Goal: Task Accomplishment & Management: Complete application form

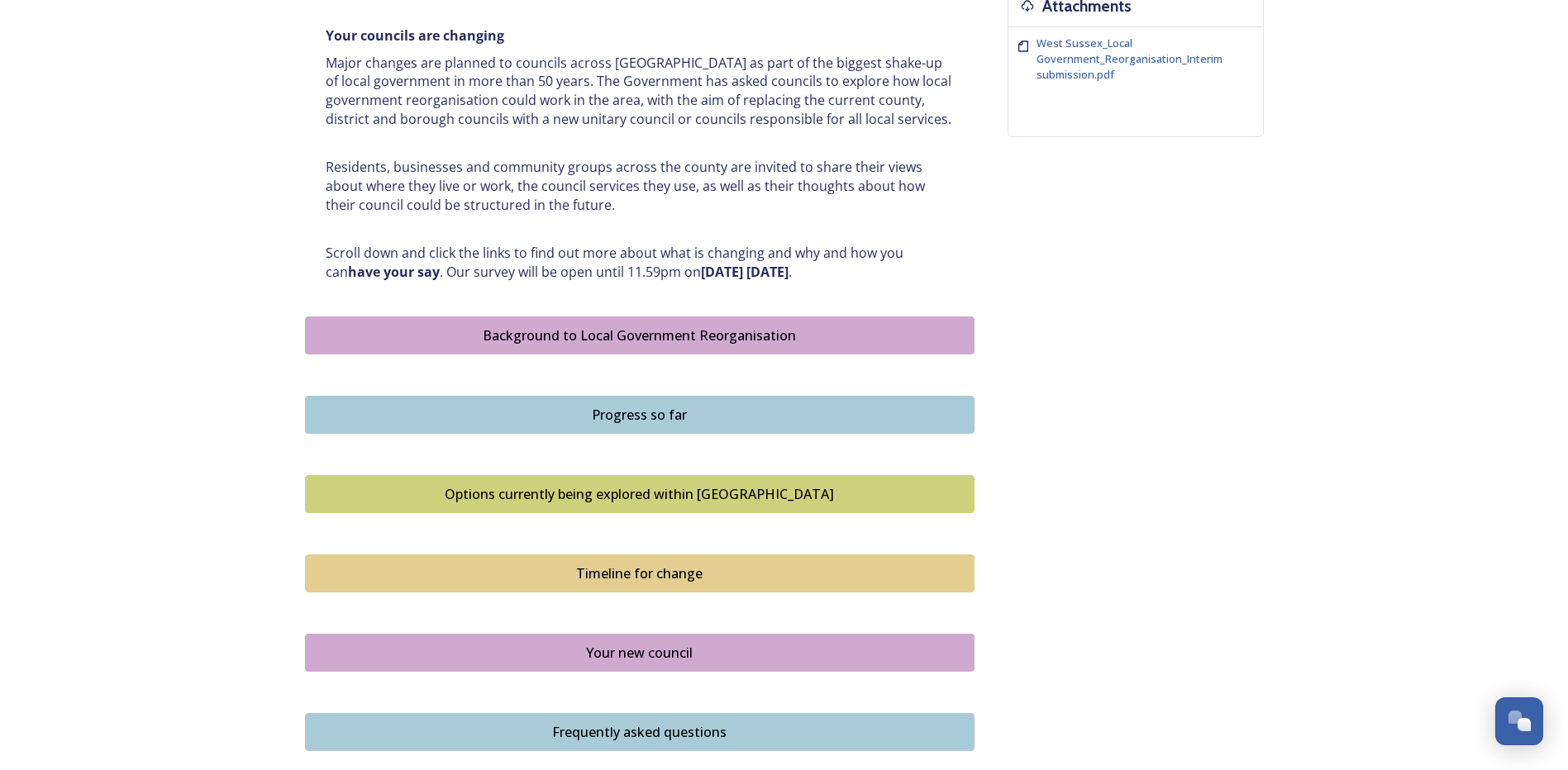
scroll to position [682, 0]
click at [743, 344] on div "Background to Local Government Reorganisation" at bounding box center [639, 334] width 651 height 20
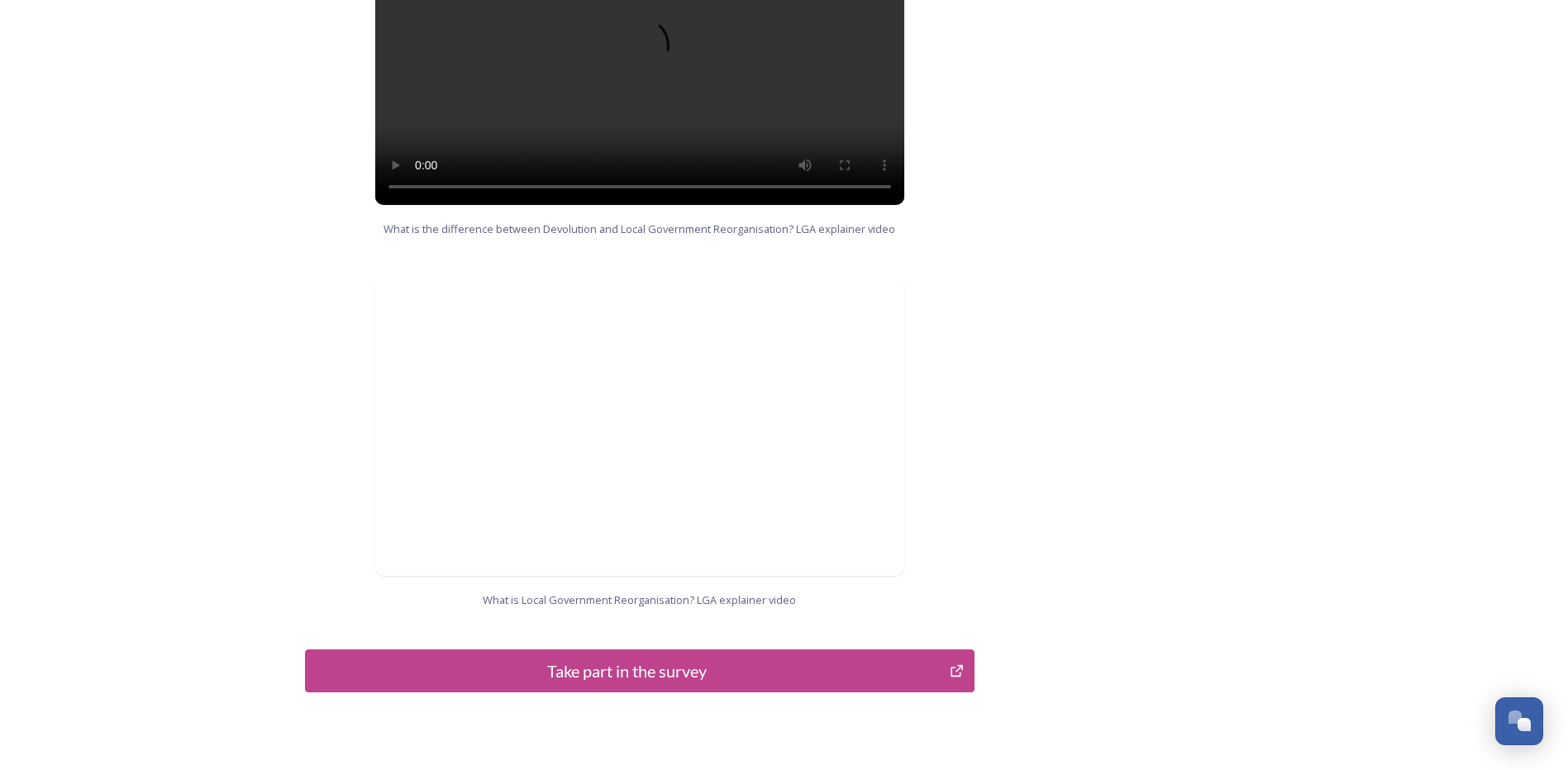
scroll to position [1572, 0]
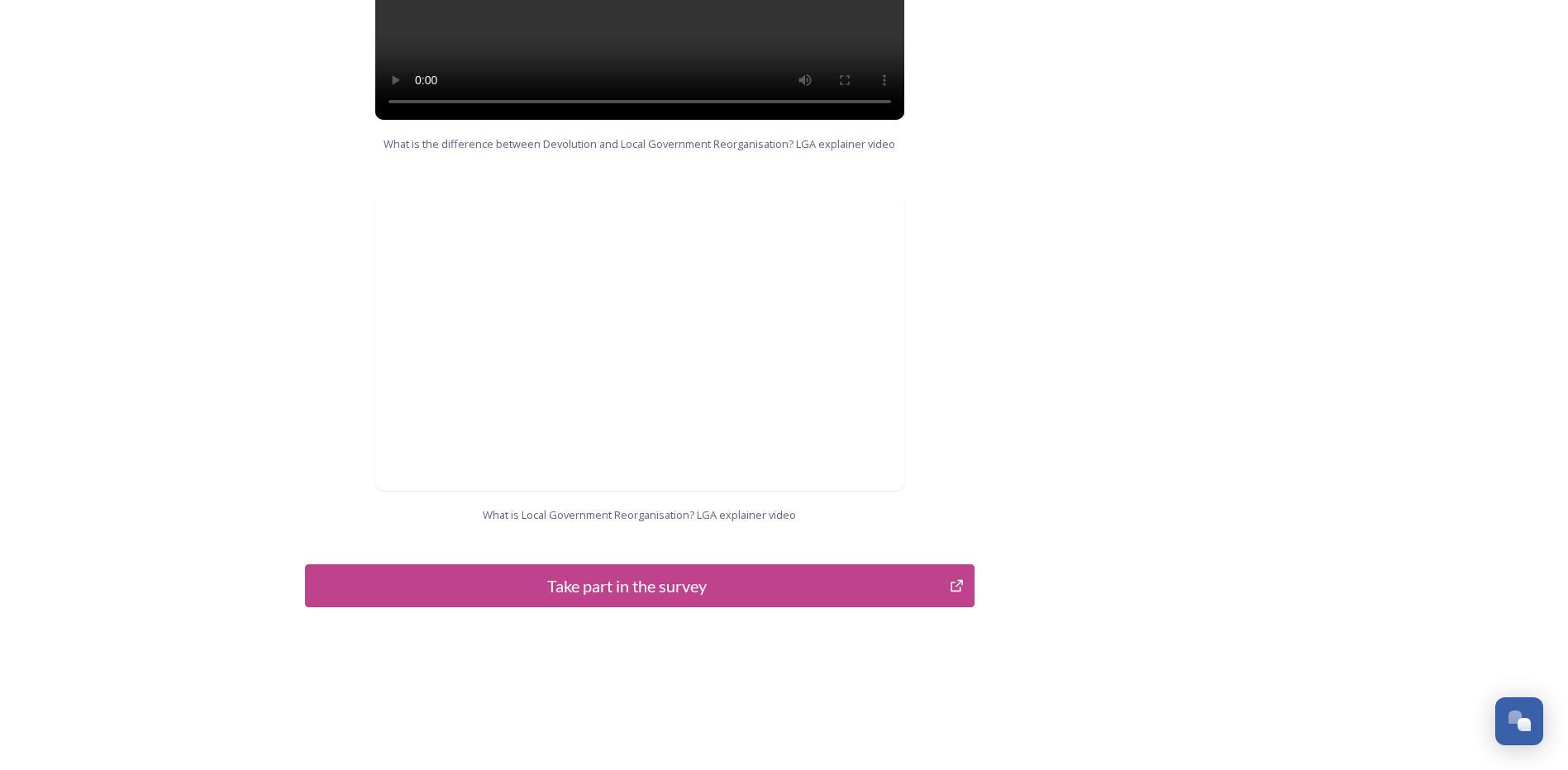
click at [651, 573] on div "Take part in the survey" at bounding box center [627, 585] width 627 height 24
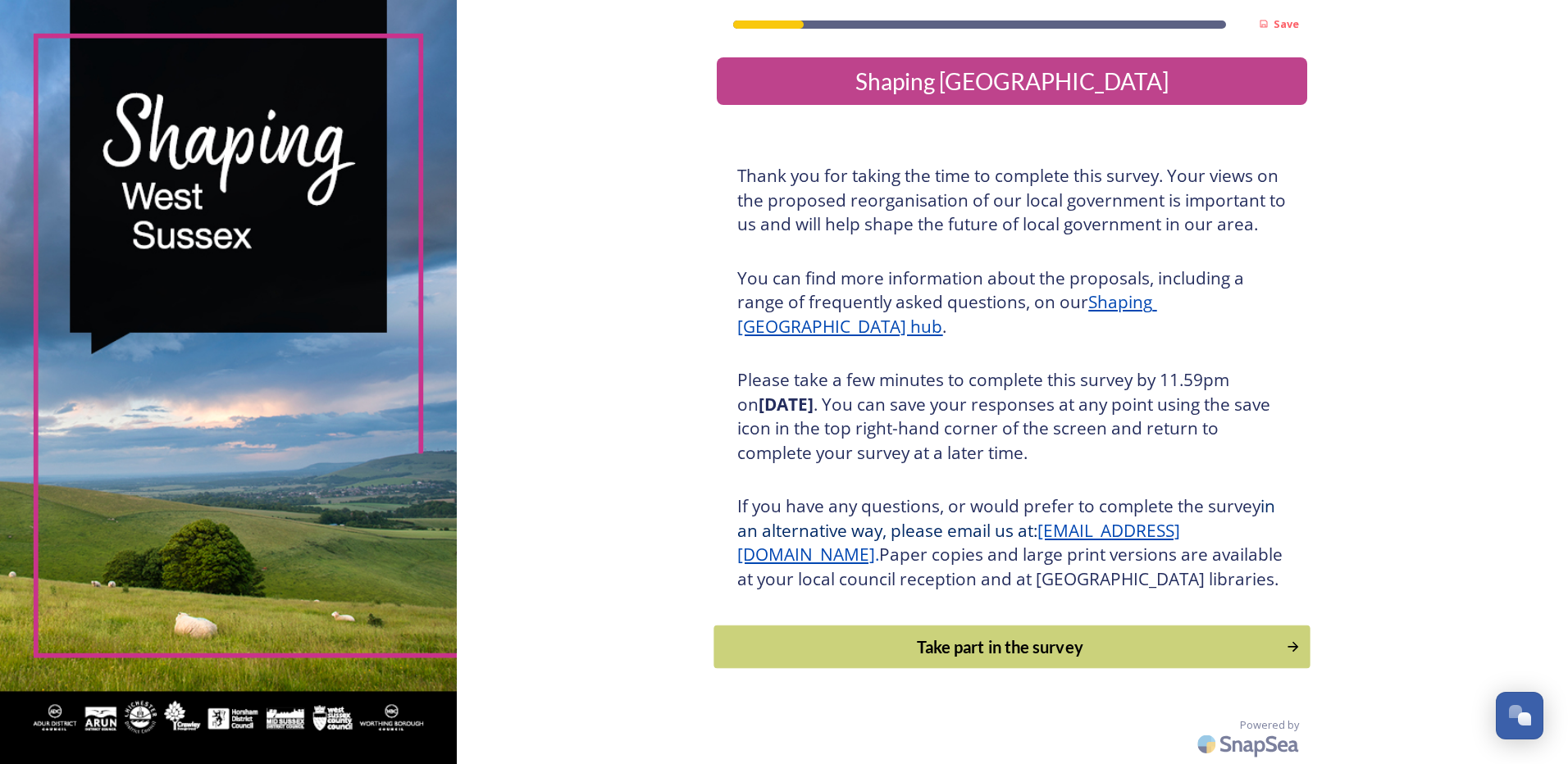
click at [968, 655] on button "Take part in the survey" at bounding box center [1012, 647] width 596 height 44
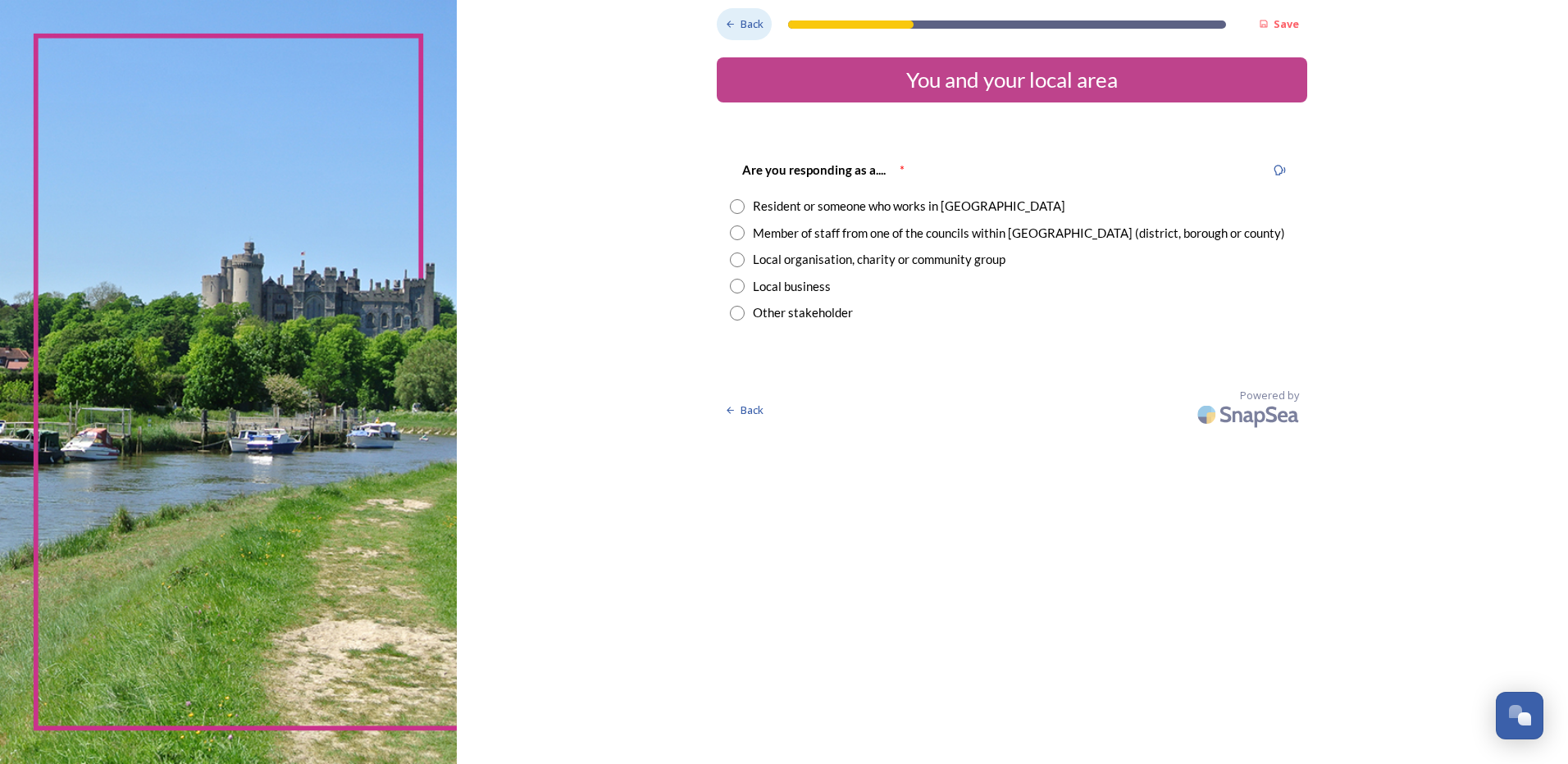
click at [752, 22] on span "Back" at bounding box center [751, 24] width 23 height 16
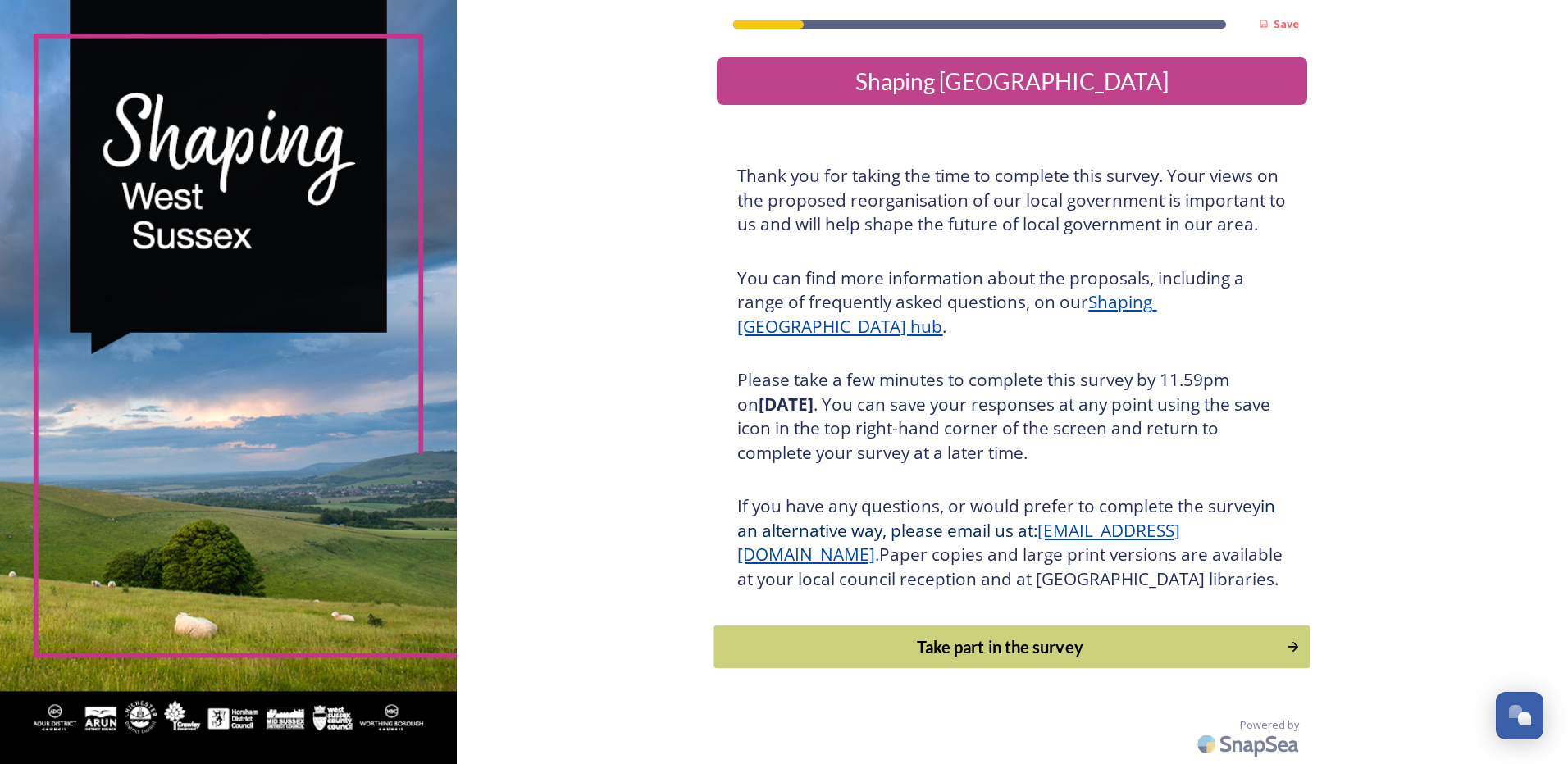
click at [910, 659] on div "Take part in the survey" at bounding box center [1001, 647] width 554 height 24
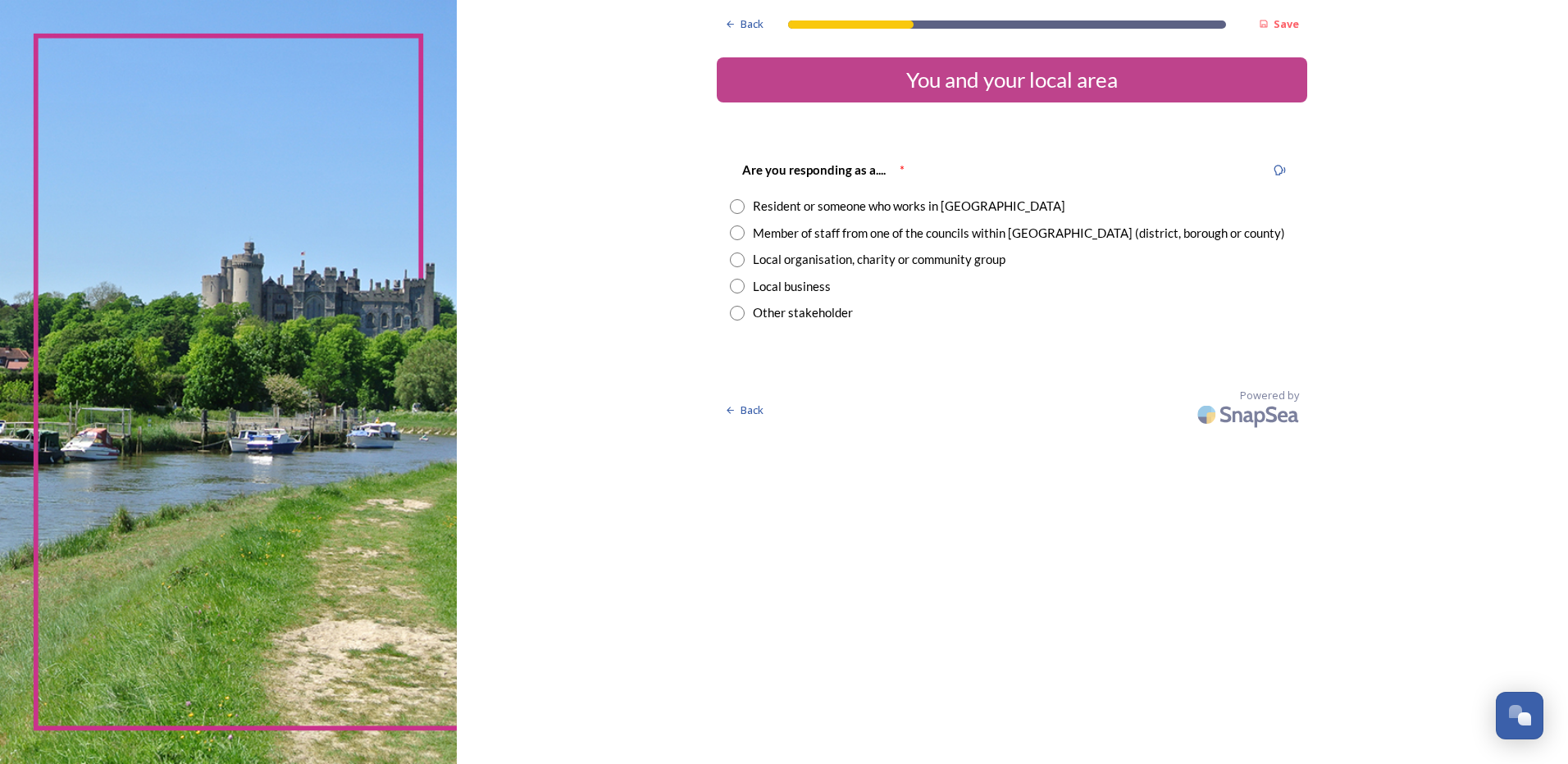
click at [748, 212] on div "Resident or someone who works in [GEOGRAPHIC_DATA]" at bounding box center [1012, 206] width 565 height 19
radio input "true"
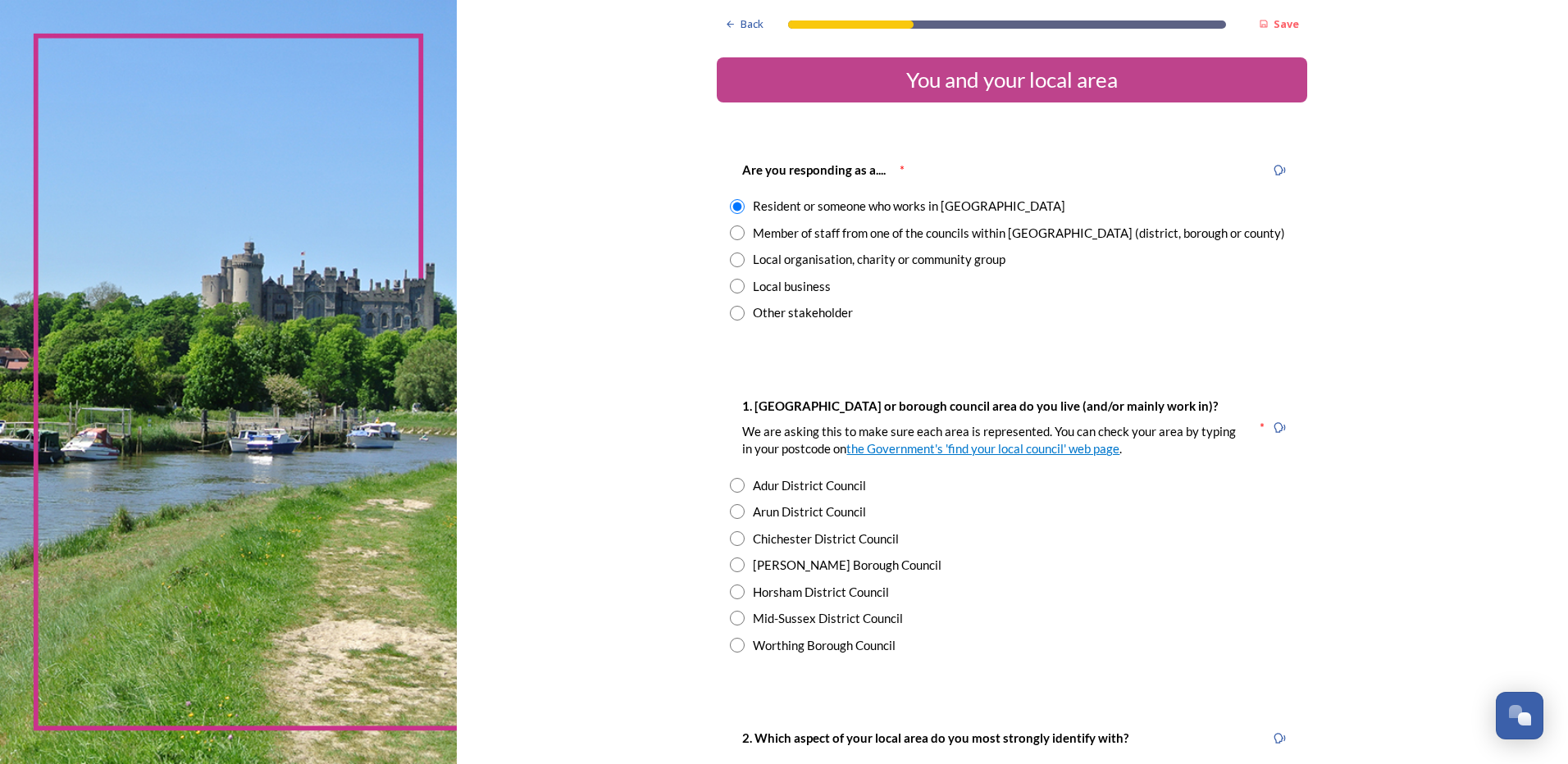
click at [778, 587] on div "Horsham District Council" at bounding box center [821, 592] width 136 height 19
radio input "true"
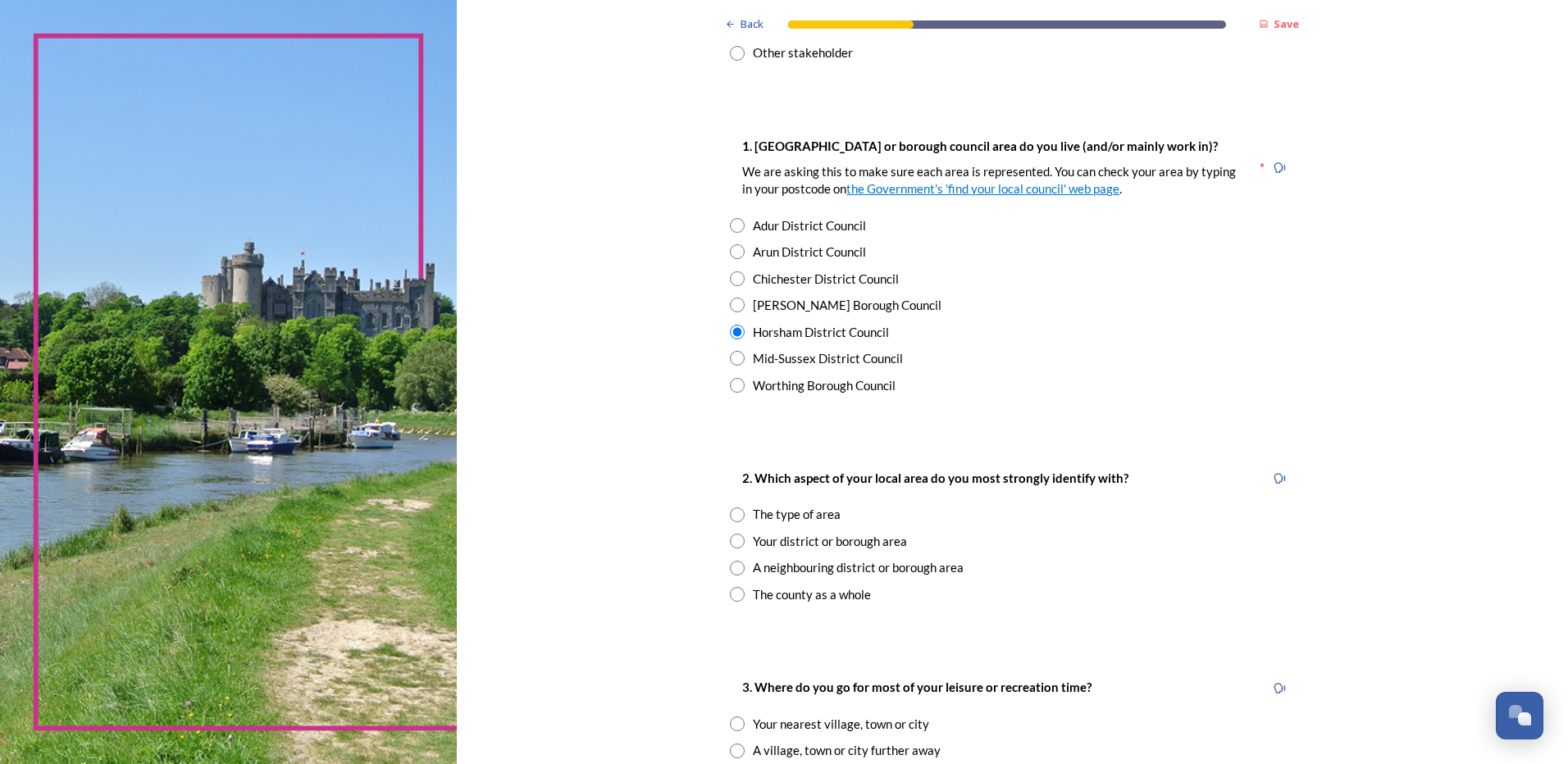
scroll to position [260, 0]
click at [830, 596] on div "The county as a whole" at bounding box center [812, 595] width 118 height 19
radio input "true"
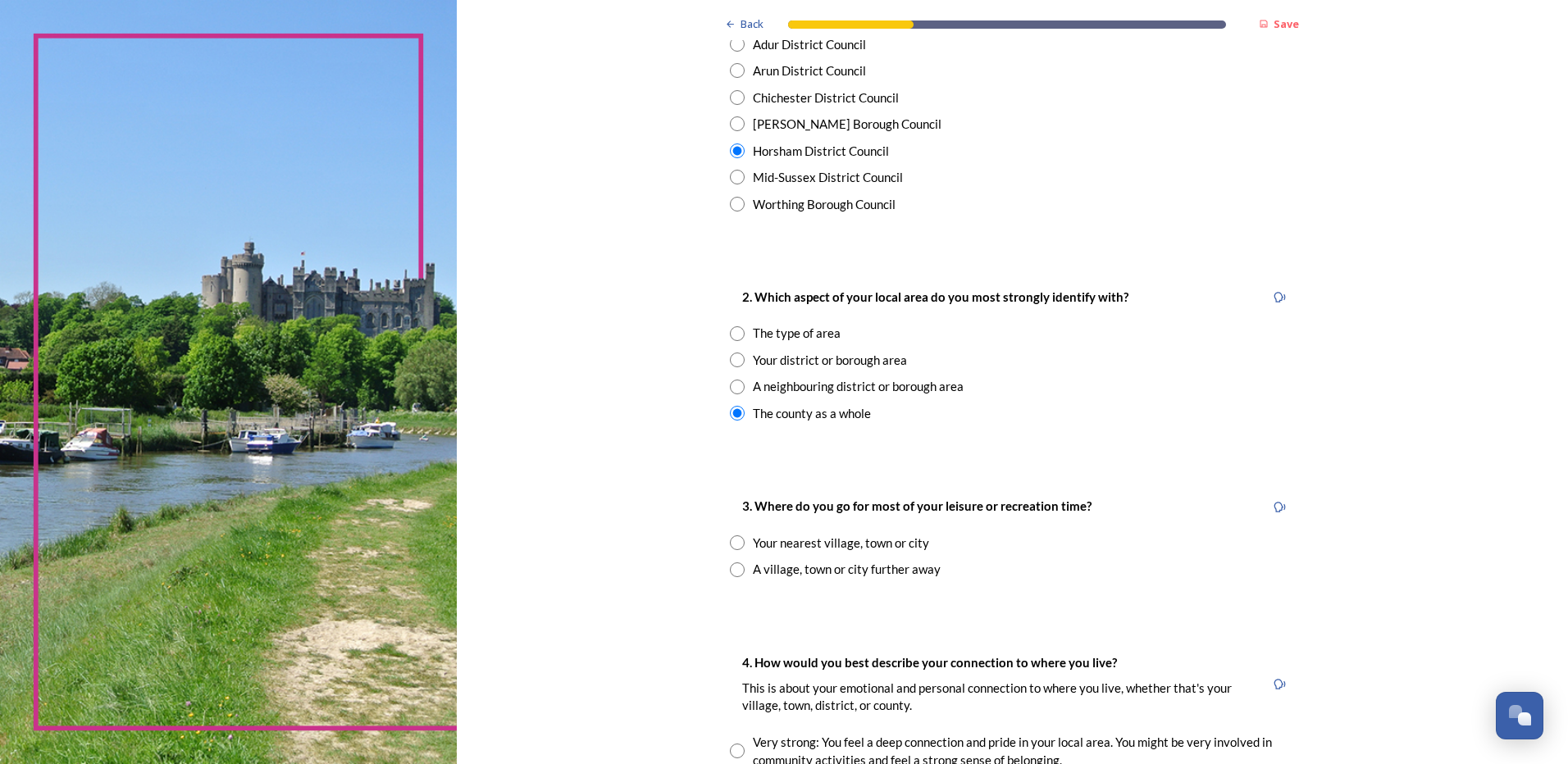
scroll to position [450, 0]
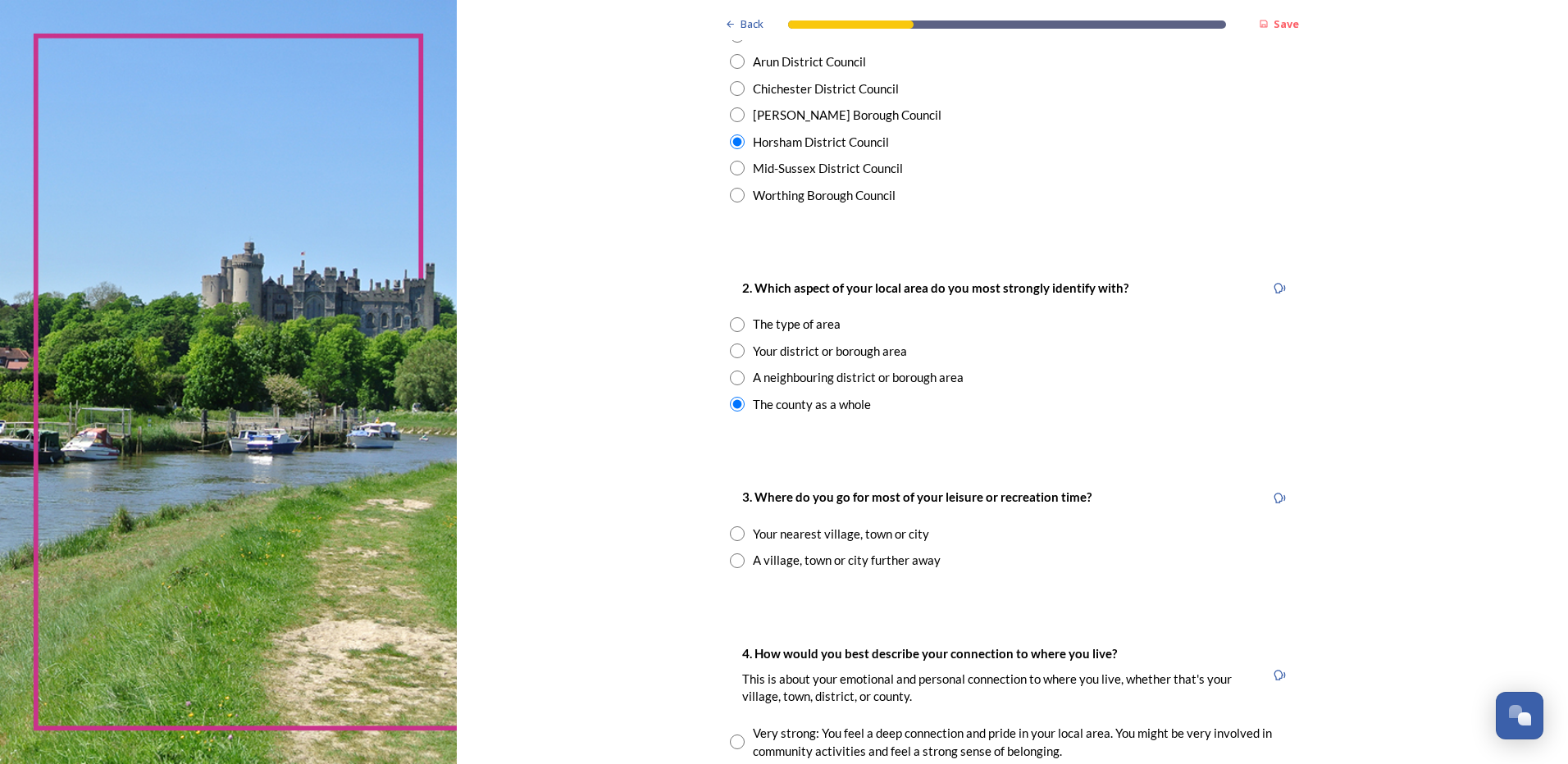
click at [817, 538] on div "Your nearest village, town or city" at bounding box center [842, 533] width 177 height 19
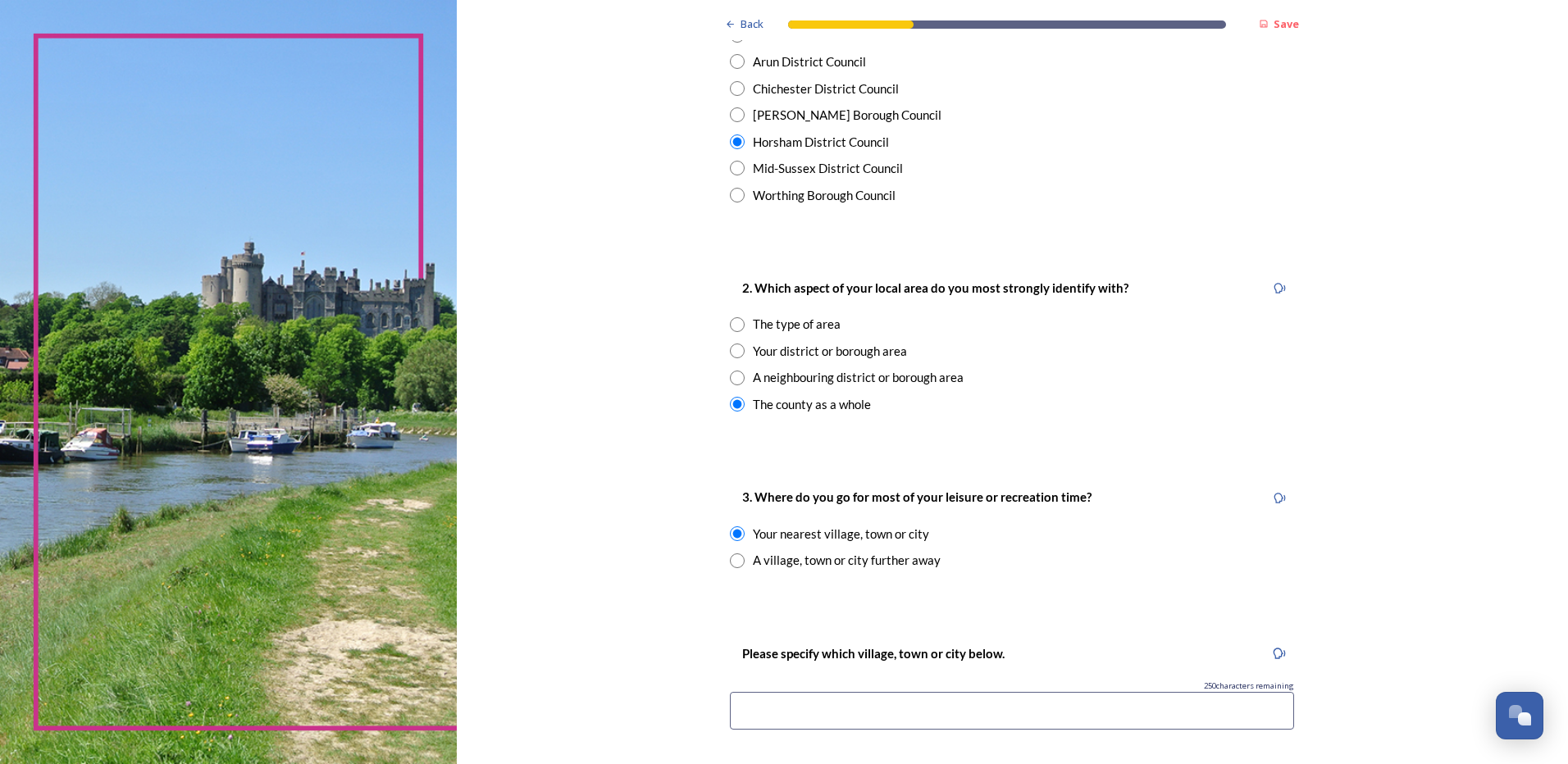
click at [819, 559] on div "A village, town or city further away" at bounding box center [847, 560] width 188 height 19
radio input "false"
radio input "true"
click at [819, 524] on div "Your nearest village, town or city" at bounding box center [842, 533] width 177 height 19
radio input "true"
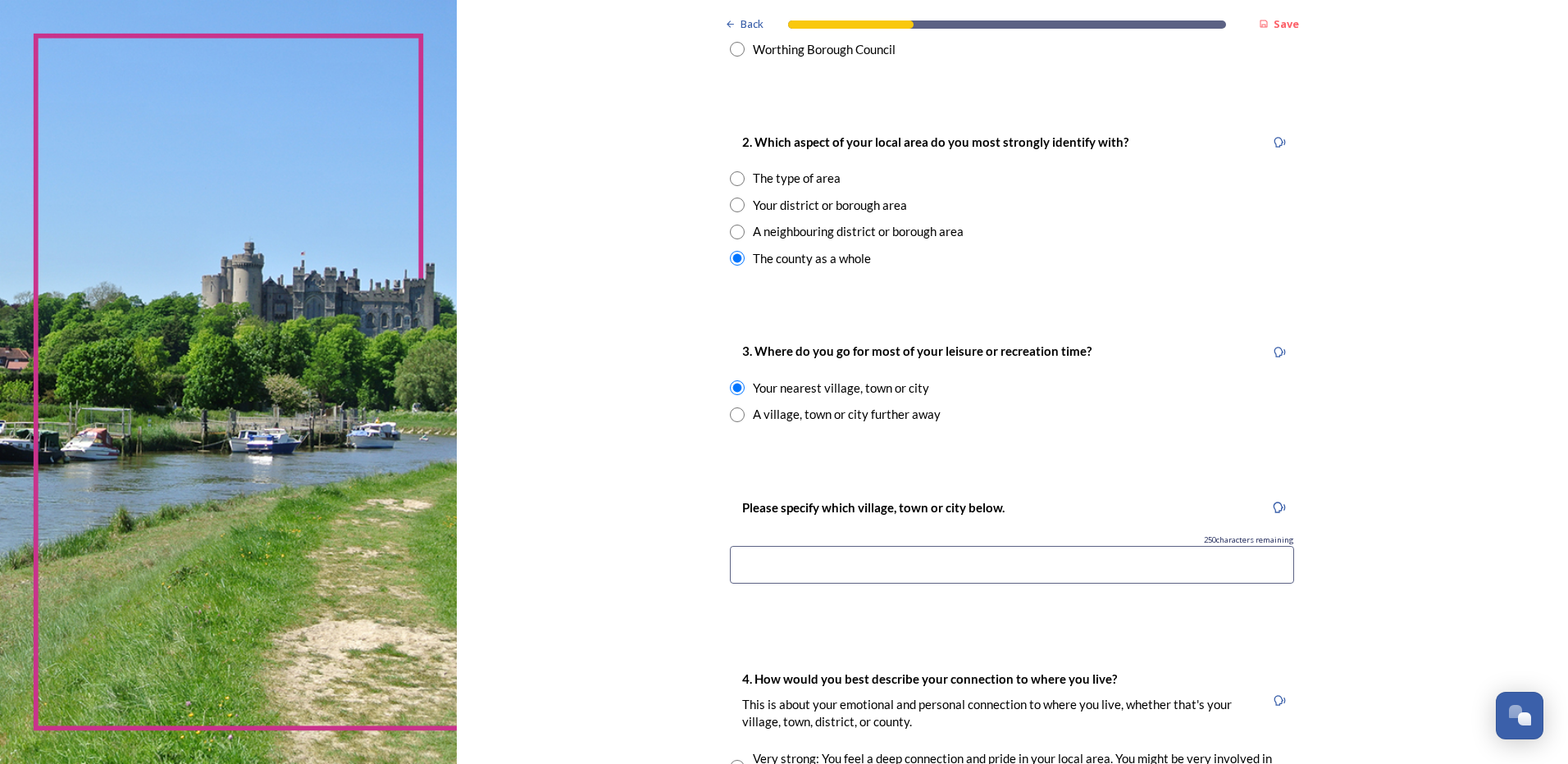
scroll to position [597, 0]
click at [816, 566] on input at bounding box center [1012, 563] width 565 height 38
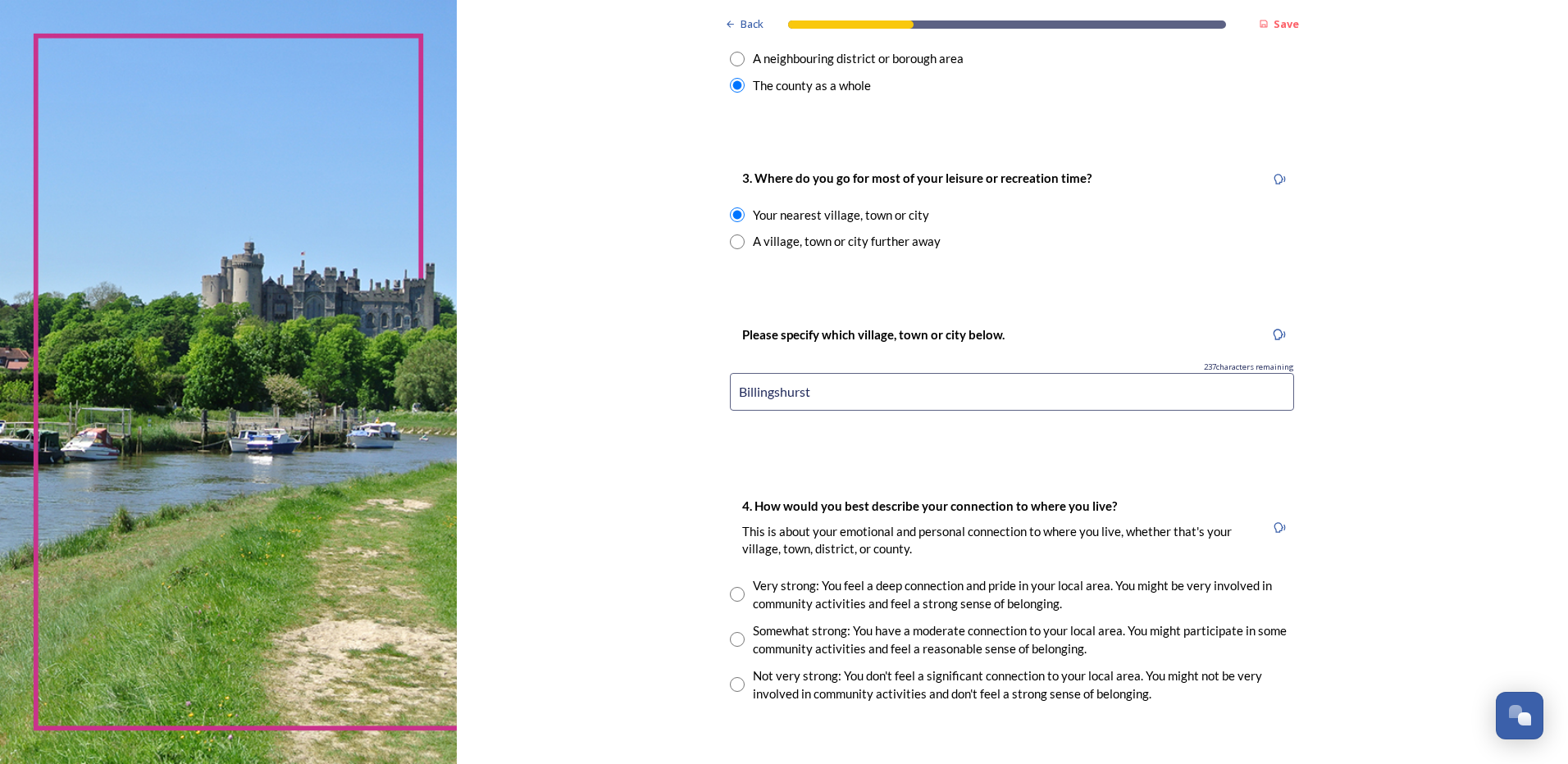
scroll to position [774, 0]
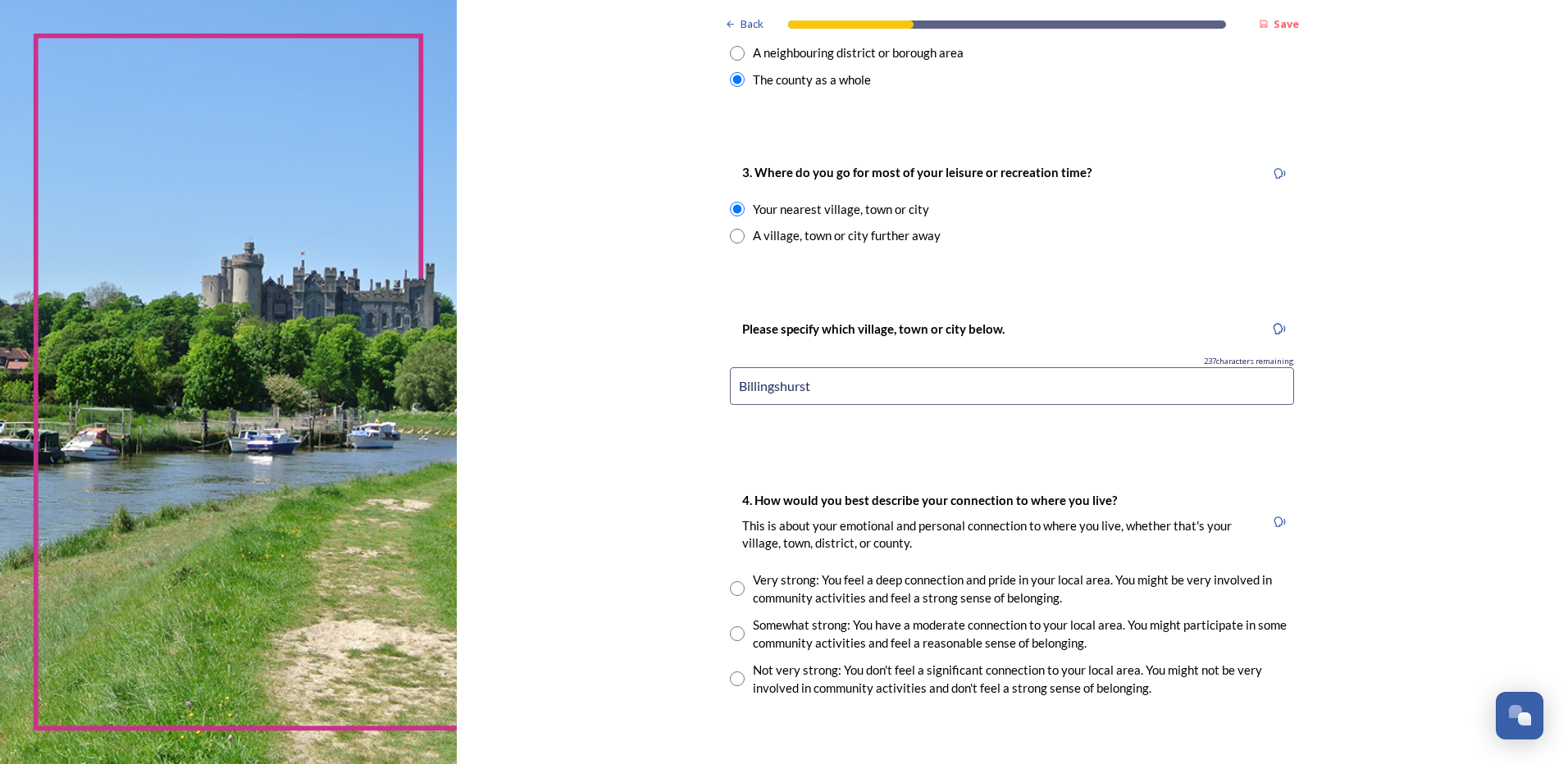
type input "Billingshurst"
click at [730, 641] on input "radio" at bounding box center [737, 634] width 15 height 15
radio input "true"
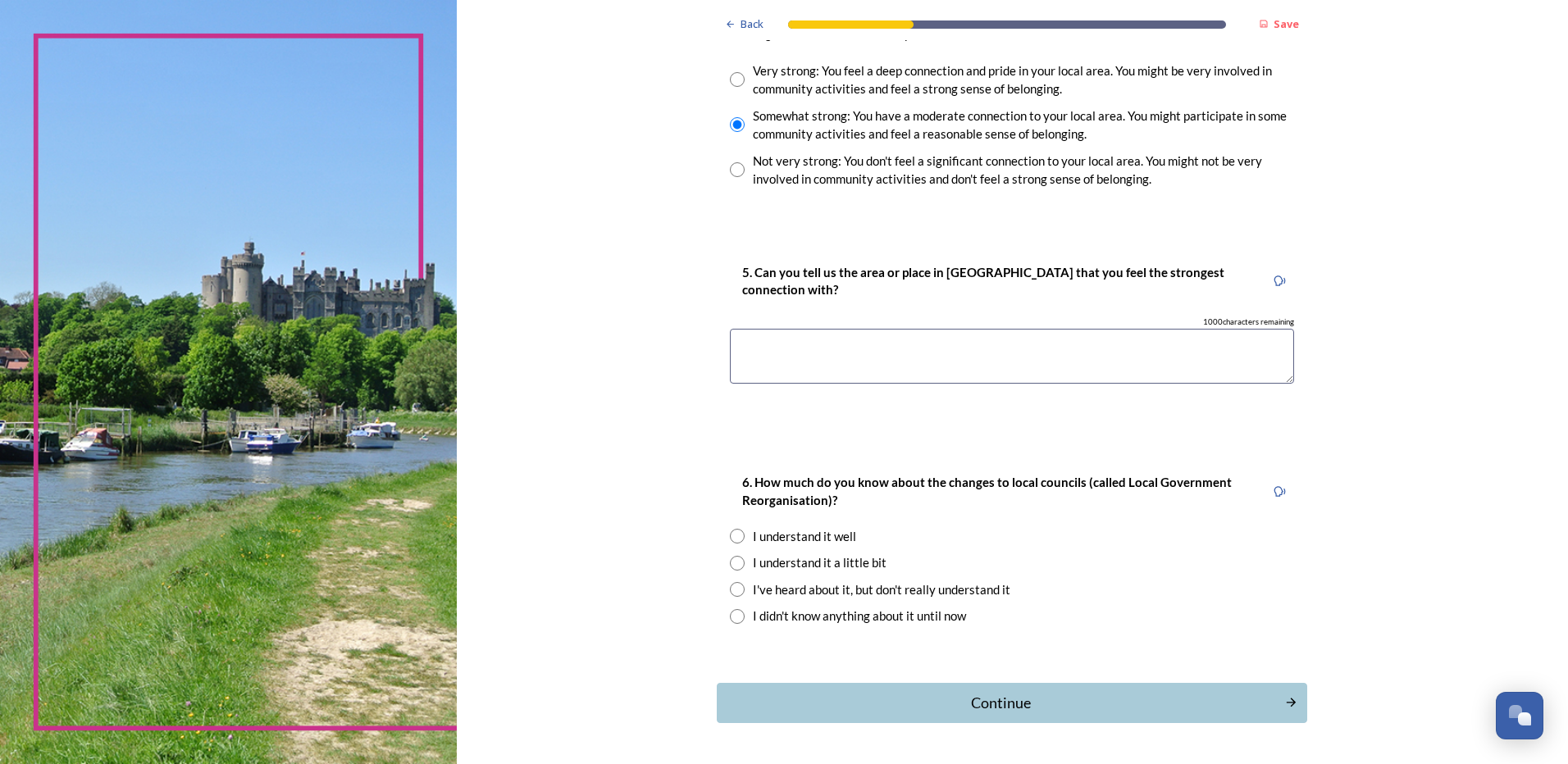
scroll to position [1291, 0]
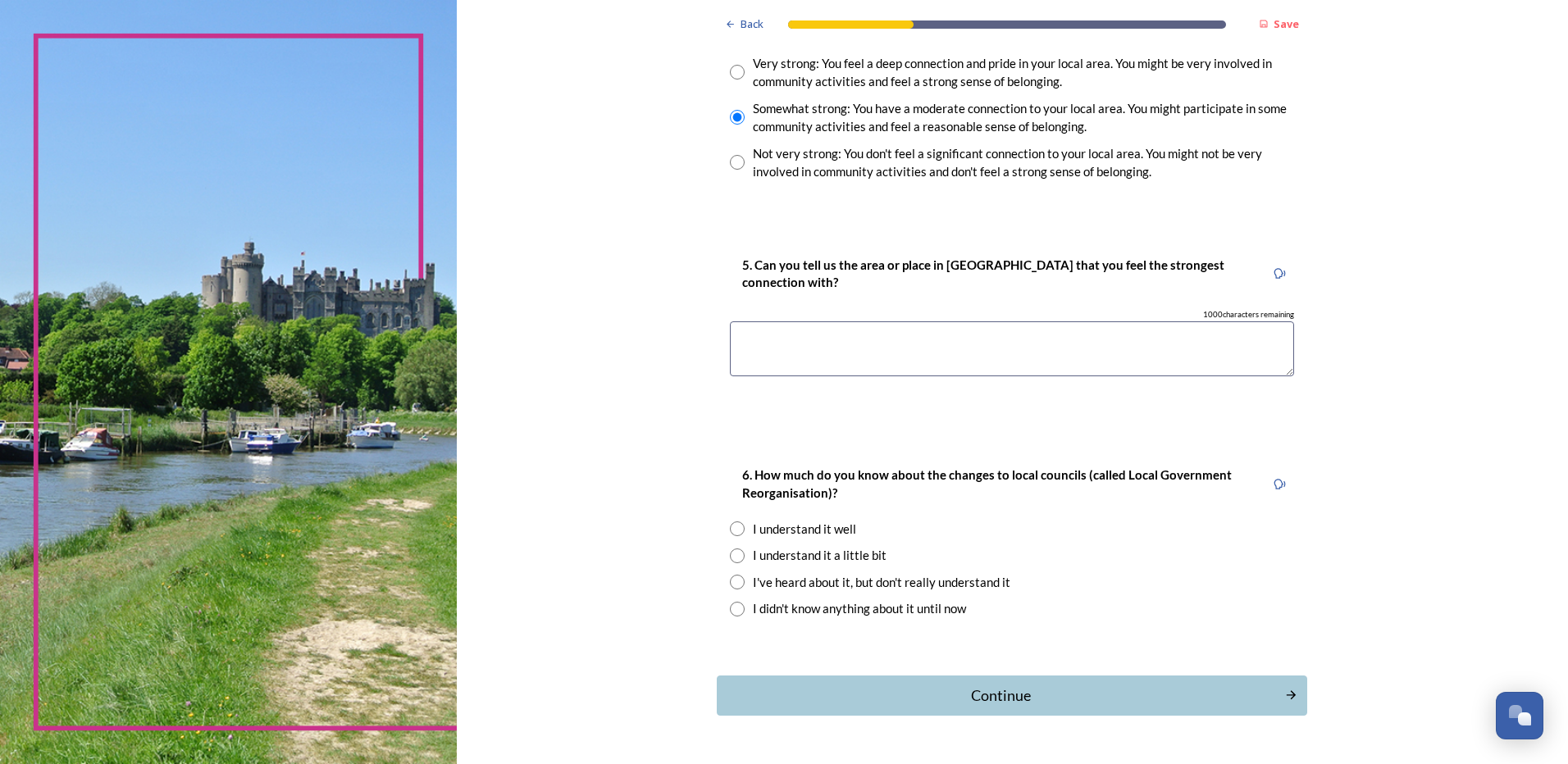
click at [797, 524] on div "I understand it well" at bounding box center [804, 529] width 103 height 19
radio input "true"
click at [820, 697] on div "Continue" at bounding box center [1001, 695] width 555 height 22
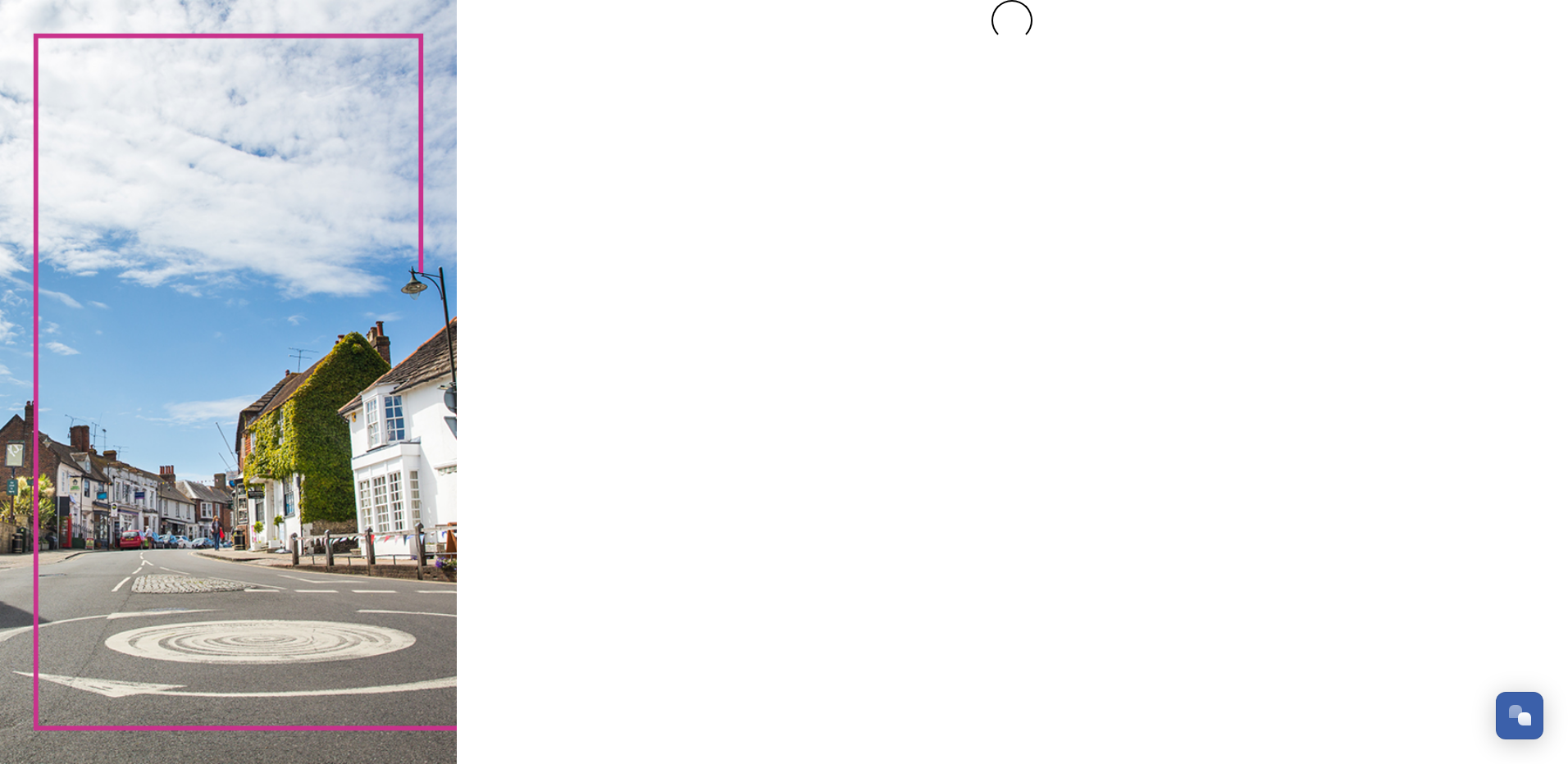
scroll to position [0, 0]
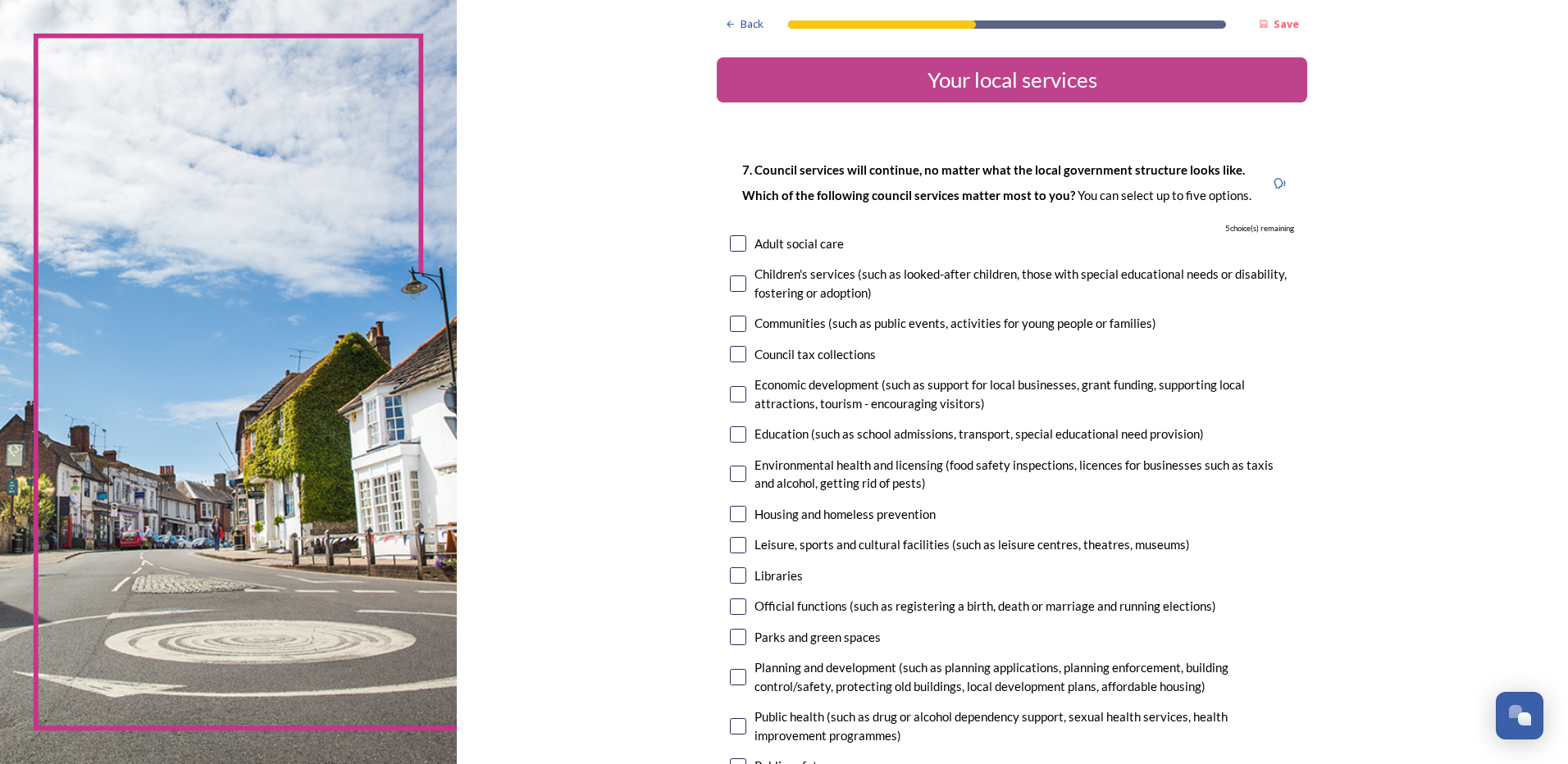
click at [798, 285] on div "Children's services (such as looked-after children, those with special educatio…" at bounding box center [1024, 283] width 539 height 37
checkbox input "true"
click at [739, 429] on input "checkbox" at bounding box center [738, 435] width 17 height 17
checkbox input "true"
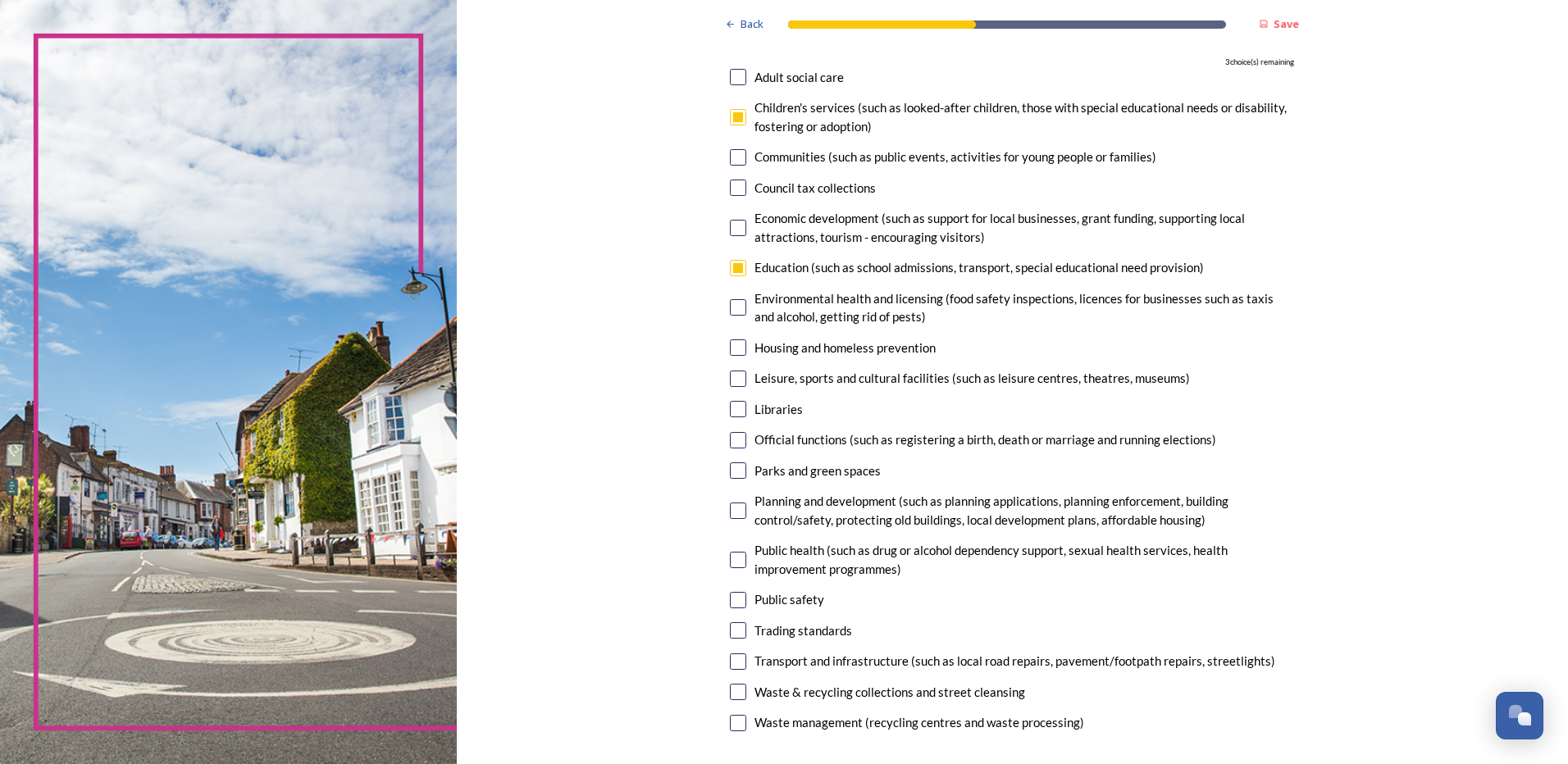
scroll to position [168, 0]
click at [736, 510] on input "checkbox" at bounding box center [738, 509] width 17 height 17
checkbox input "true"
click at [739, 590] on input "checkbox" at bounding box center [738, 599] width 17 height 17
checkbox input "true"
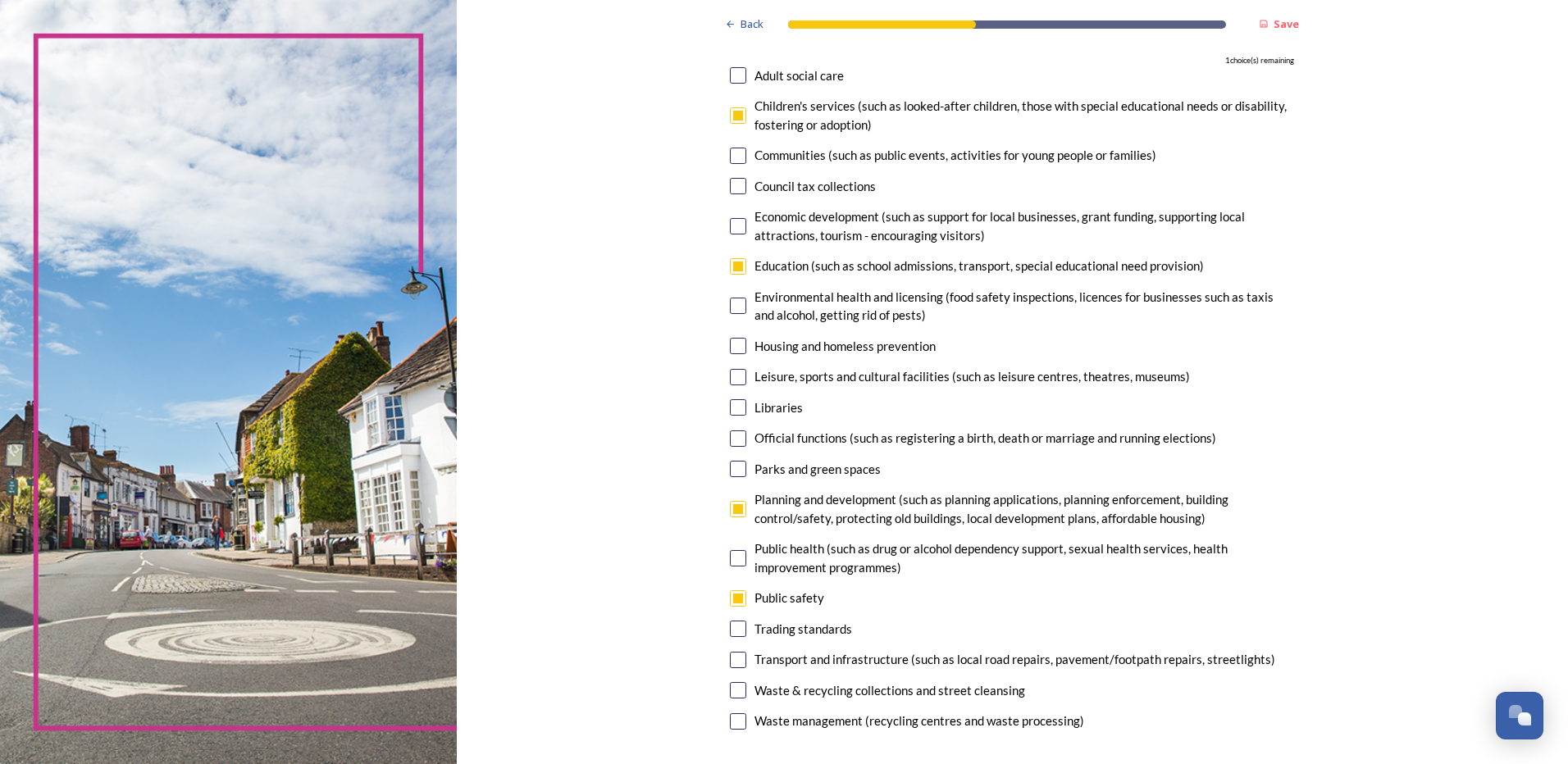
click at [732, 662] on input "checkbox" at bounding box center [738, 660] width 17 height 17
checkbox input "true"
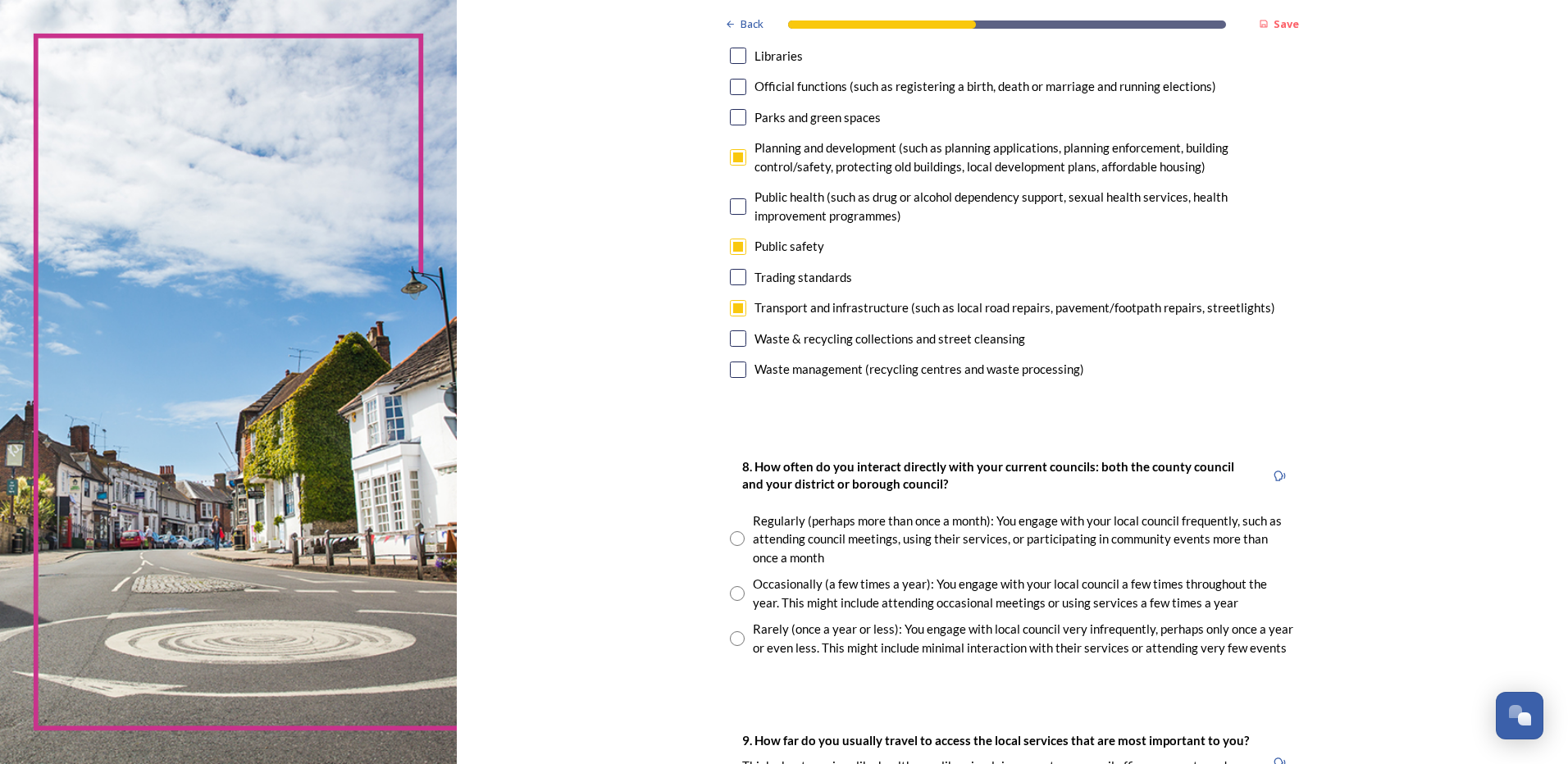
scroll to position [520, 0]
click at [736, 646] on div "Rarely (once a year or less): You engage with local council very infrequently, …" at bounding box center [1012, 638] width 565 height 37
radio input "true"
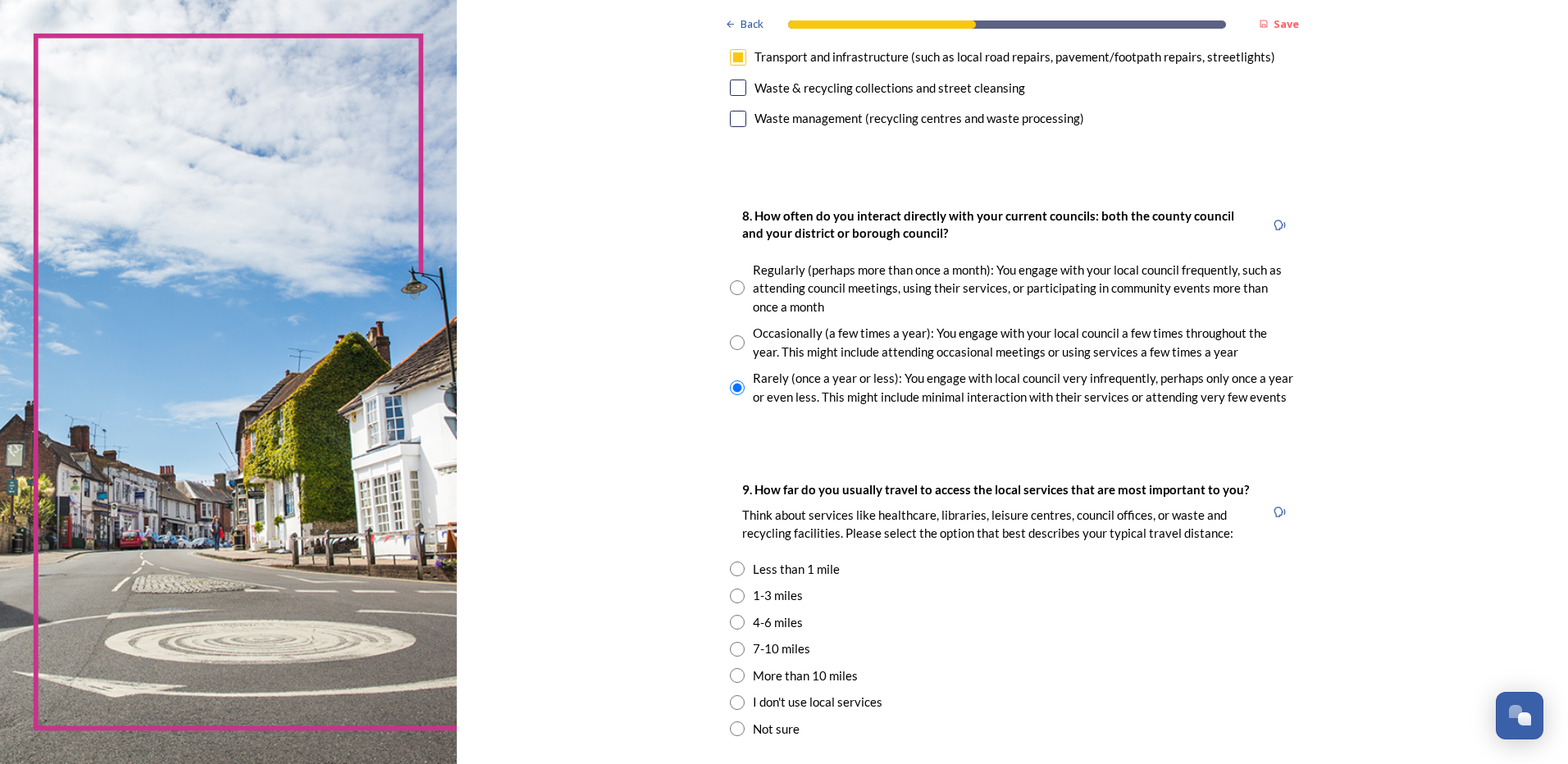
scroll to position [861, 0]
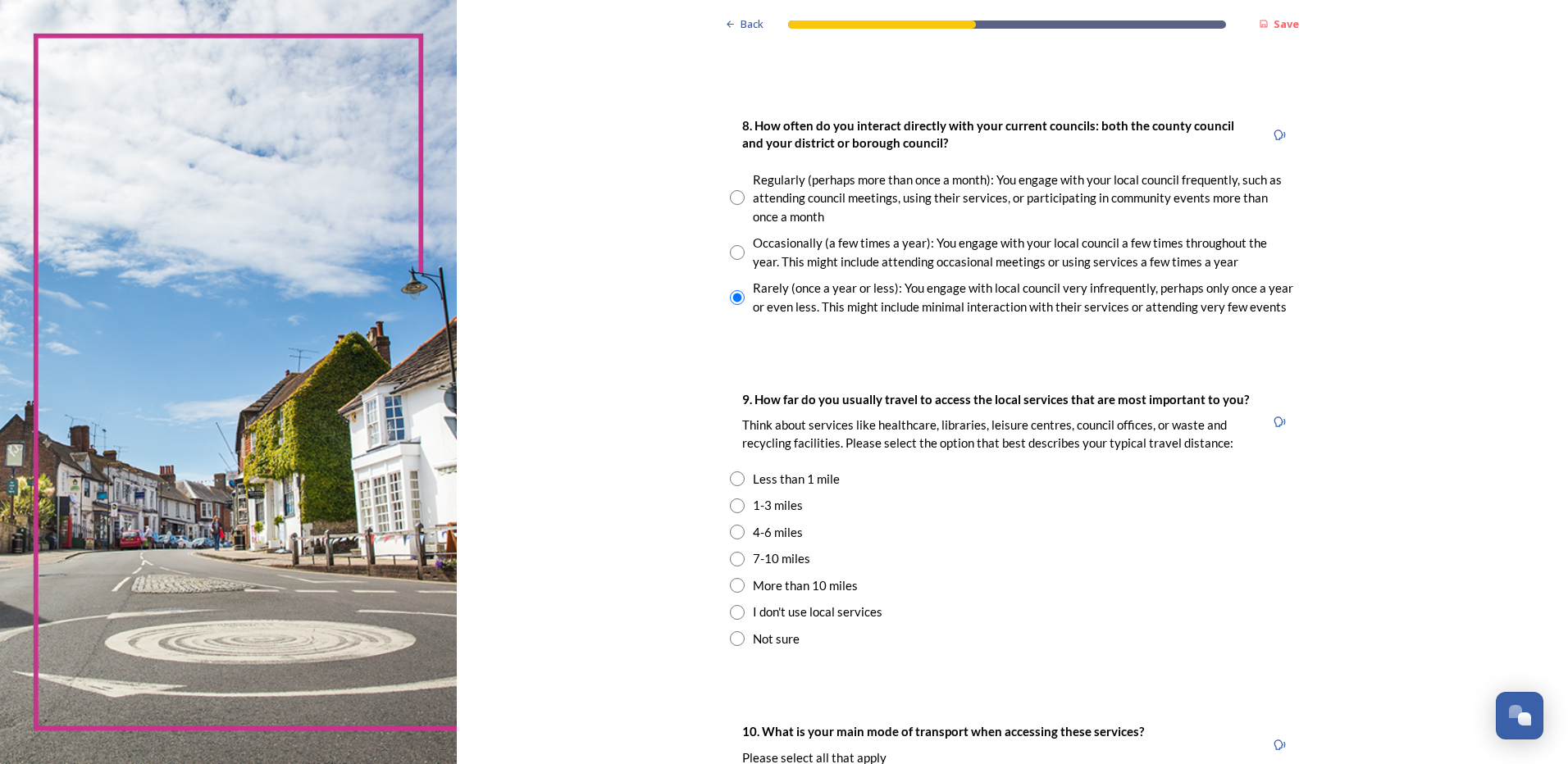
click at [731, 480] on input "radio" at bounding box center [737, 479] width 15 height 15
radio input "true"
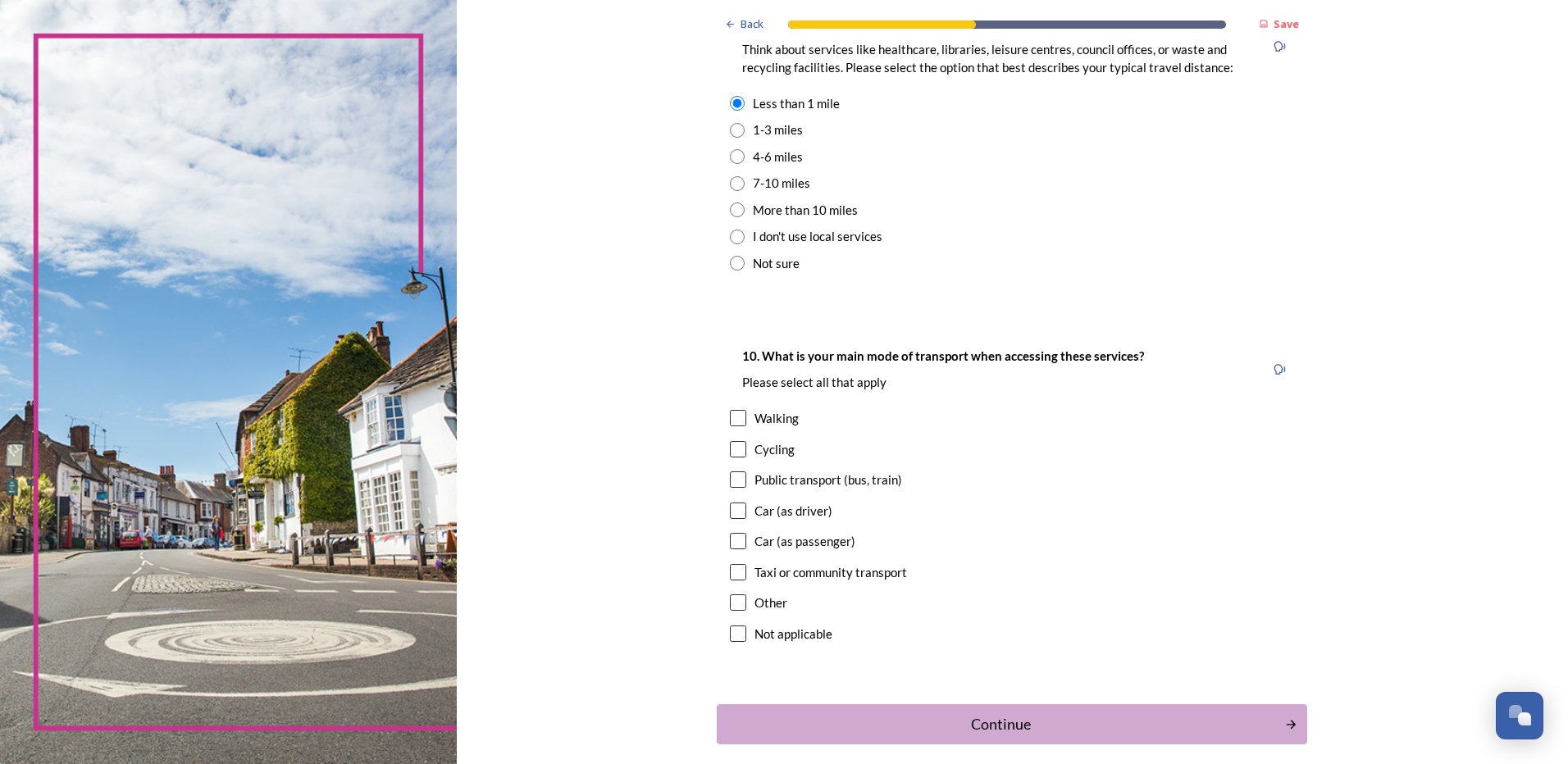
scroll to position [1239, 0]
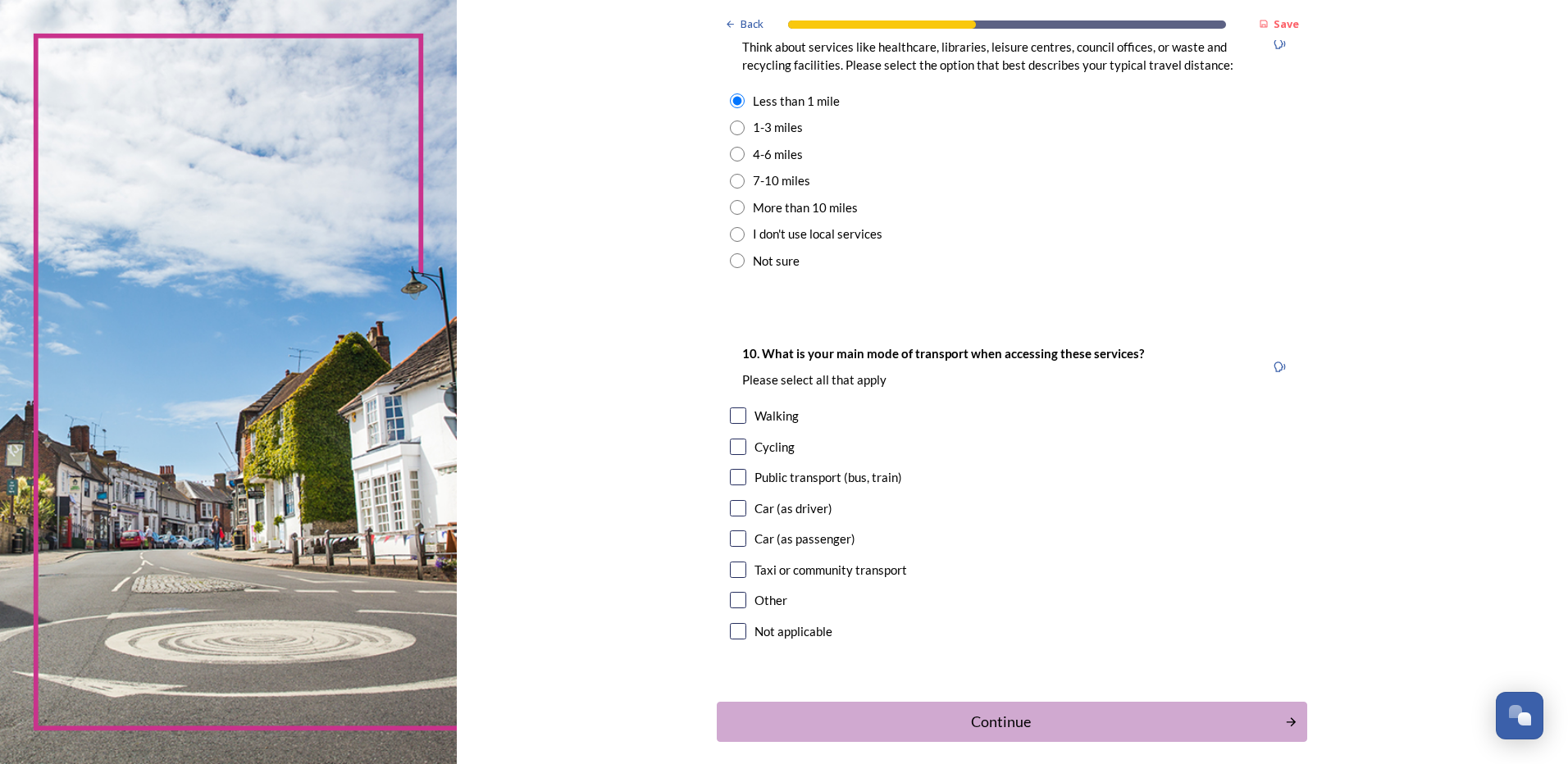
click at [730, 509] on input "checkbox" at bounding box center [738, 508] width 17 height 17
checkbox input "true"
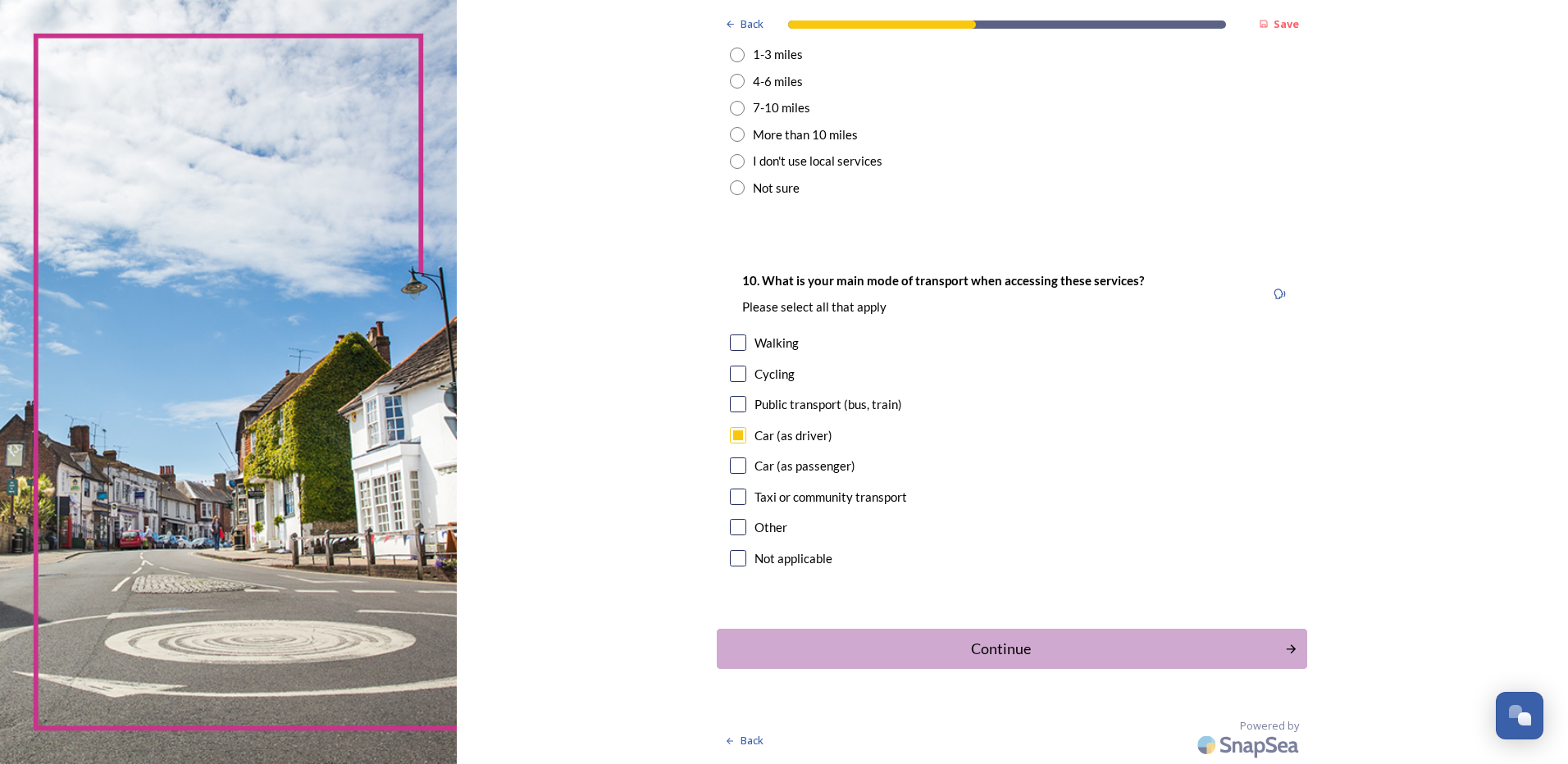
scroll to position [1310, 0]
click at [776, 648] on div "Continue" at bounding box center [1001, 651] width 555 height 22
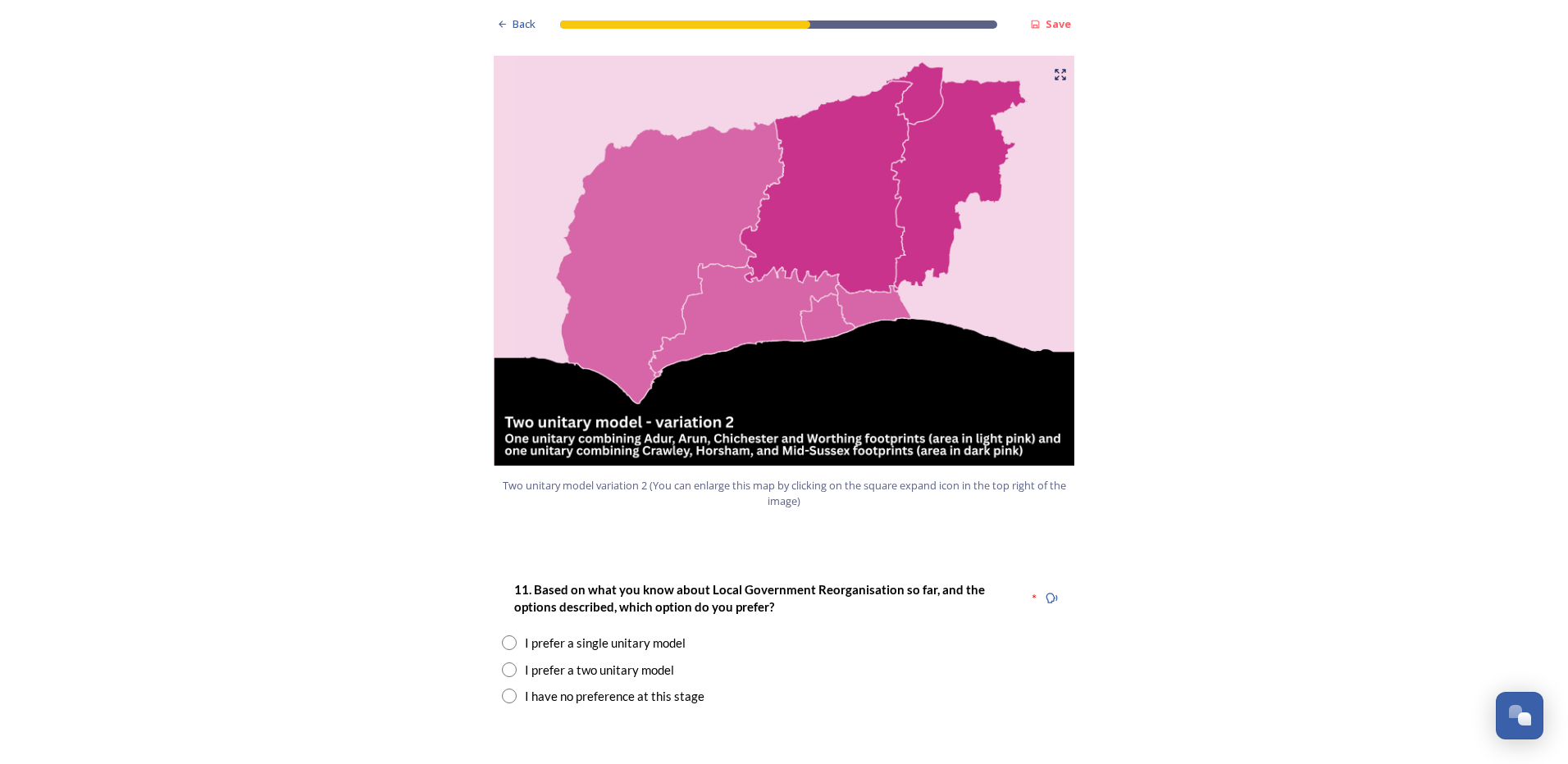
scroll to position [1847, 0]
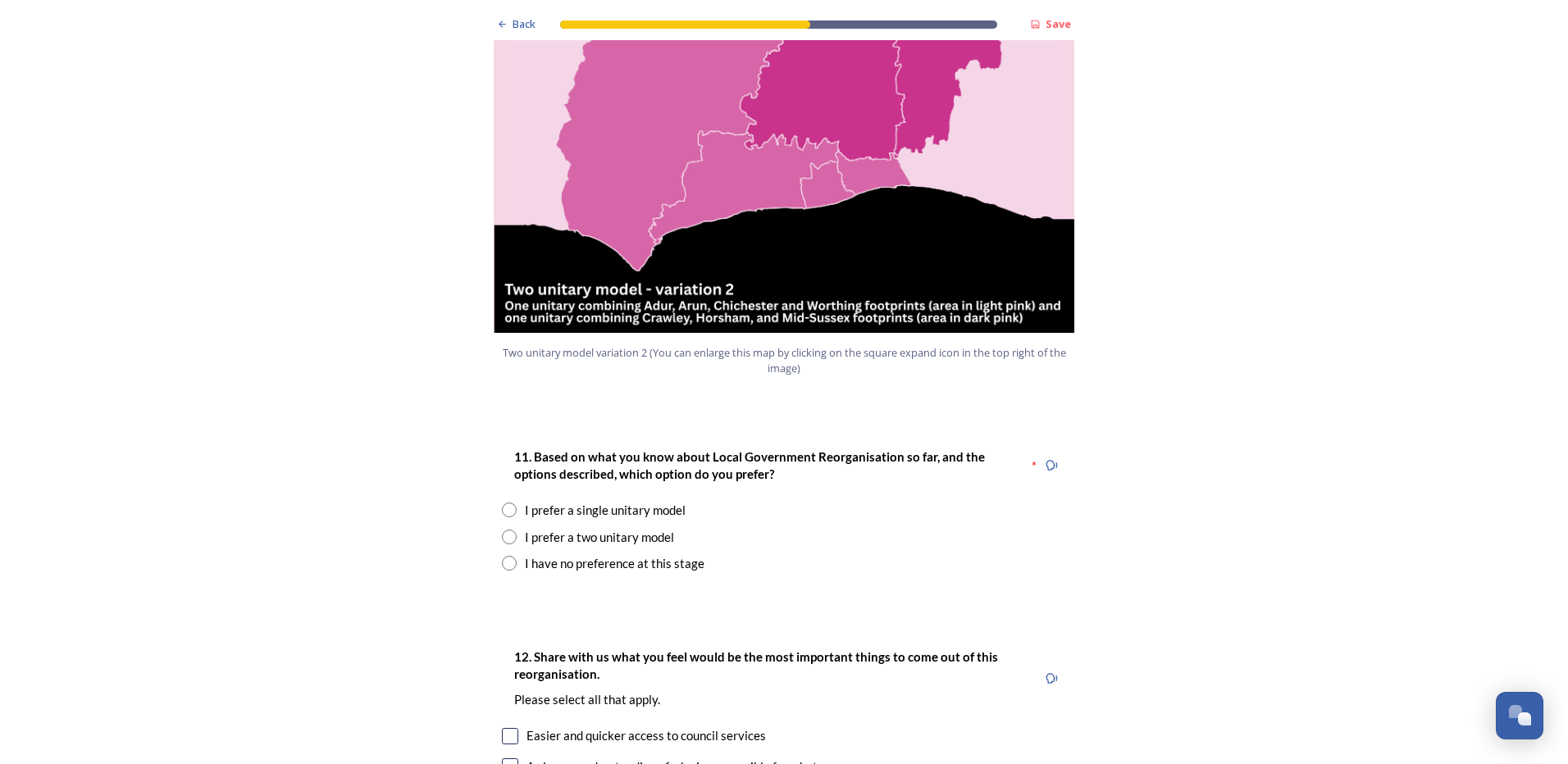
click at [502, 503] on input "radio" at bounding box center [510, 510] width 15 height 15
radio input "true"
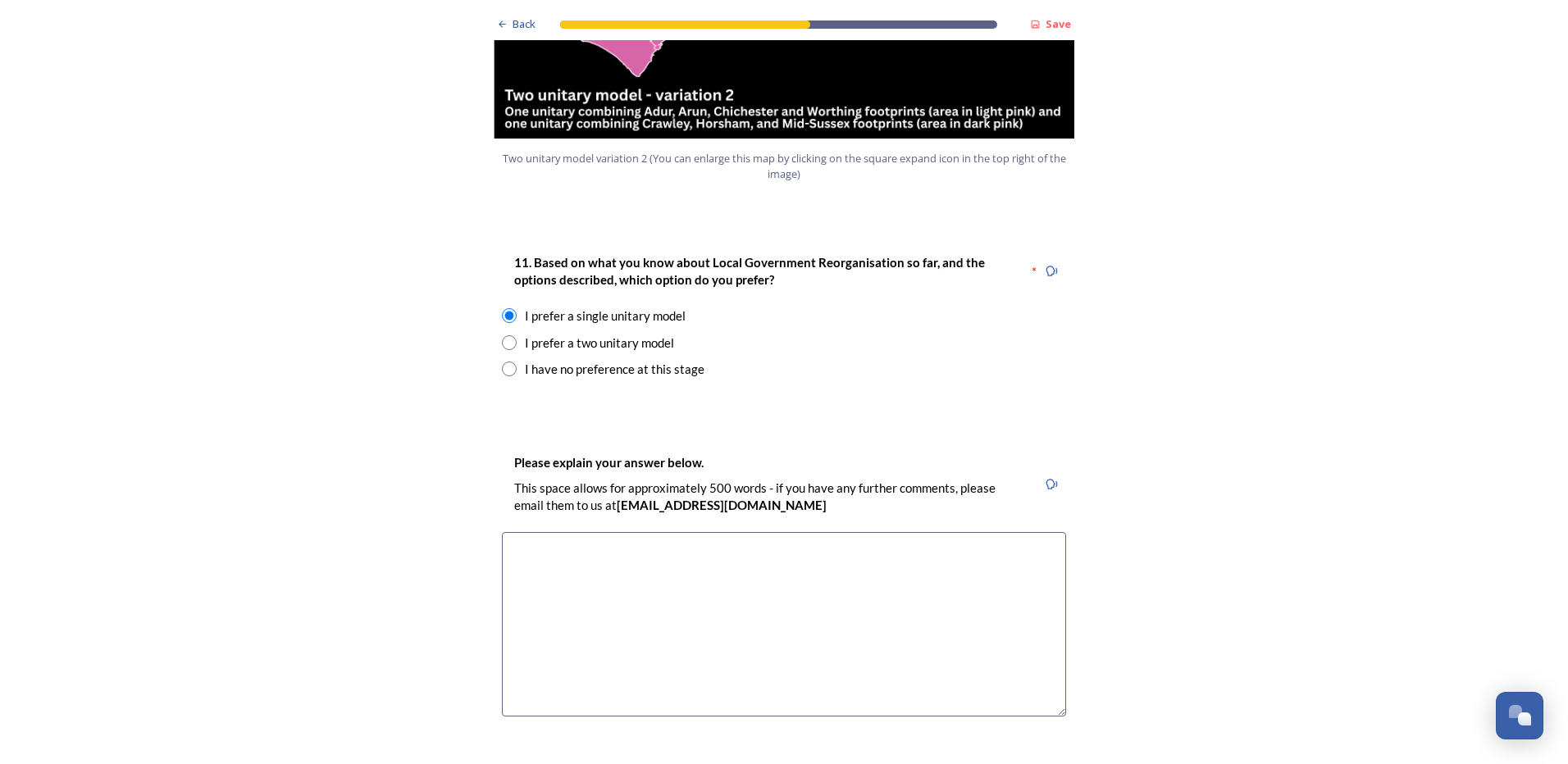
scroll to position [2042, 0]
click at [524, 531] on textarea at bounding box center [784, 623] width 565 height 184
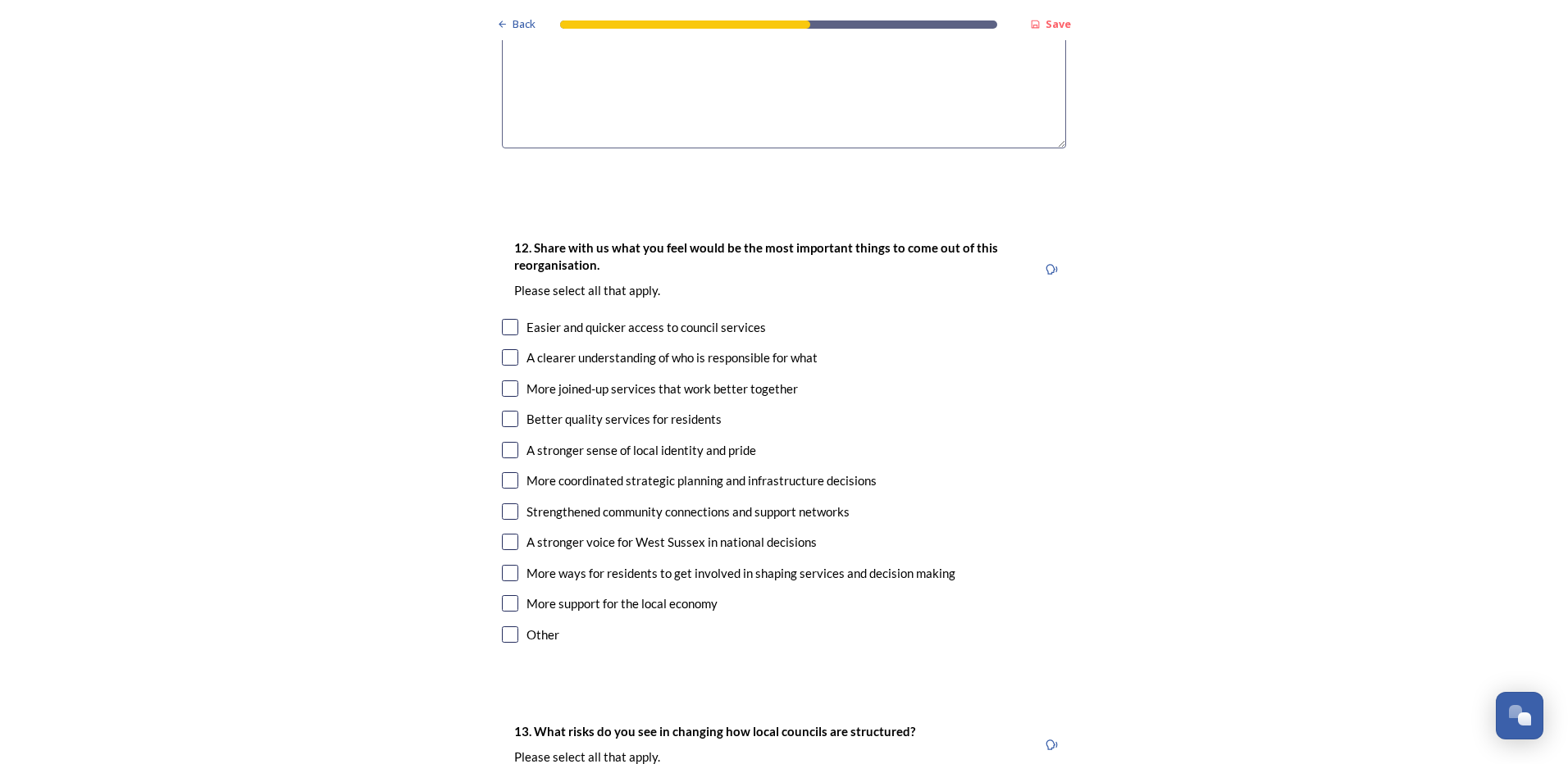
scroll to position [2612, 0]
type textarea "Doesn't repeat different roles. Everything is more economical and better qualit…"
click at [506, 531] on input "checkbox" at bounding box center [511, 539] width 17 height 17
checkbox input "true"
click at [502, 593] on input "checkbox" at bounding box center [511, 601] width 17 height 17
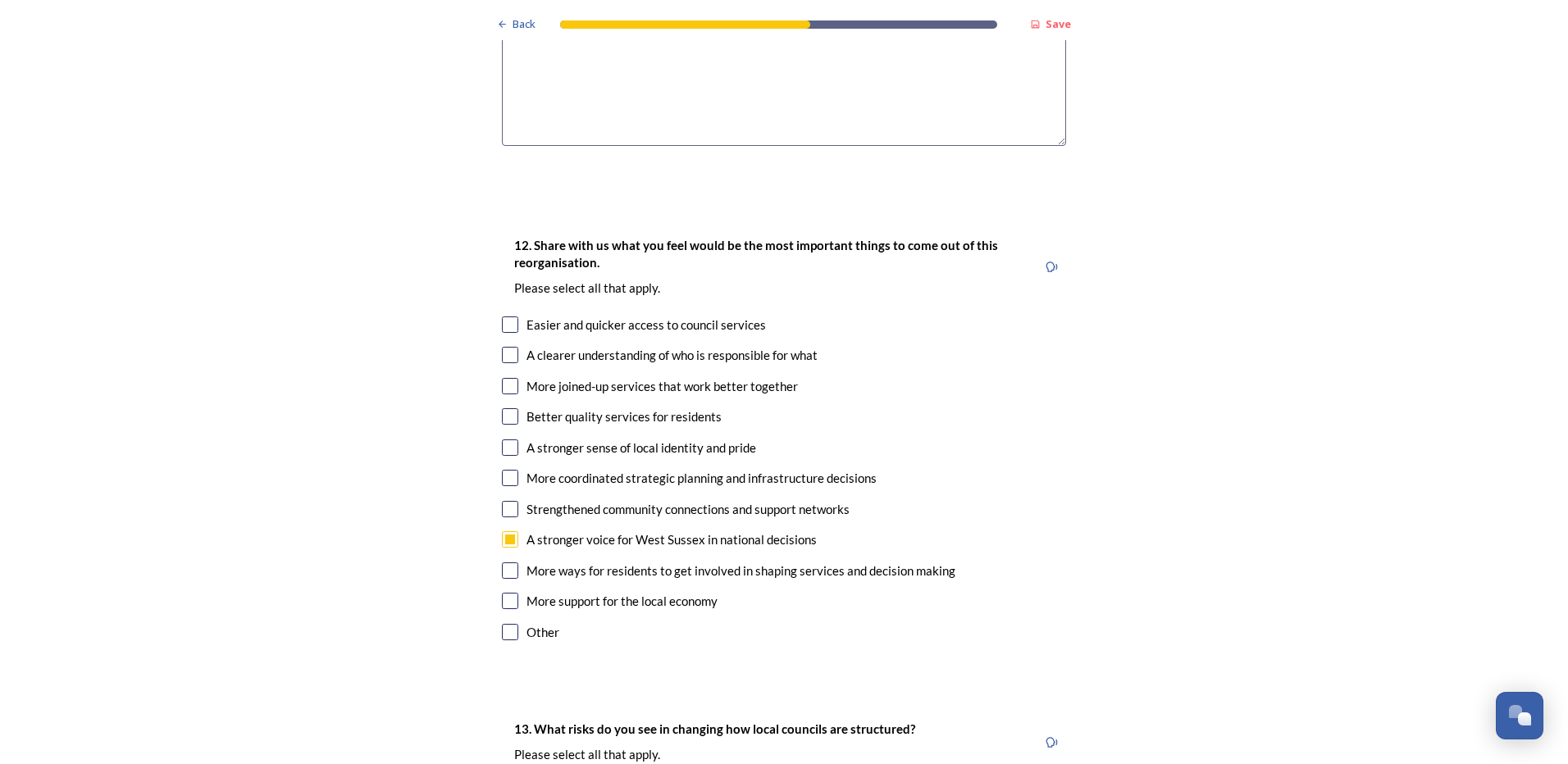
checkbox input "true"
click at [508, 316] on input "checkbox" at bounding box center [511, 324] width 17 height 17
checkbox input "true"
click at [505, 347] on input "checkbox" at bounding box center [511, 355] width 17 height 17
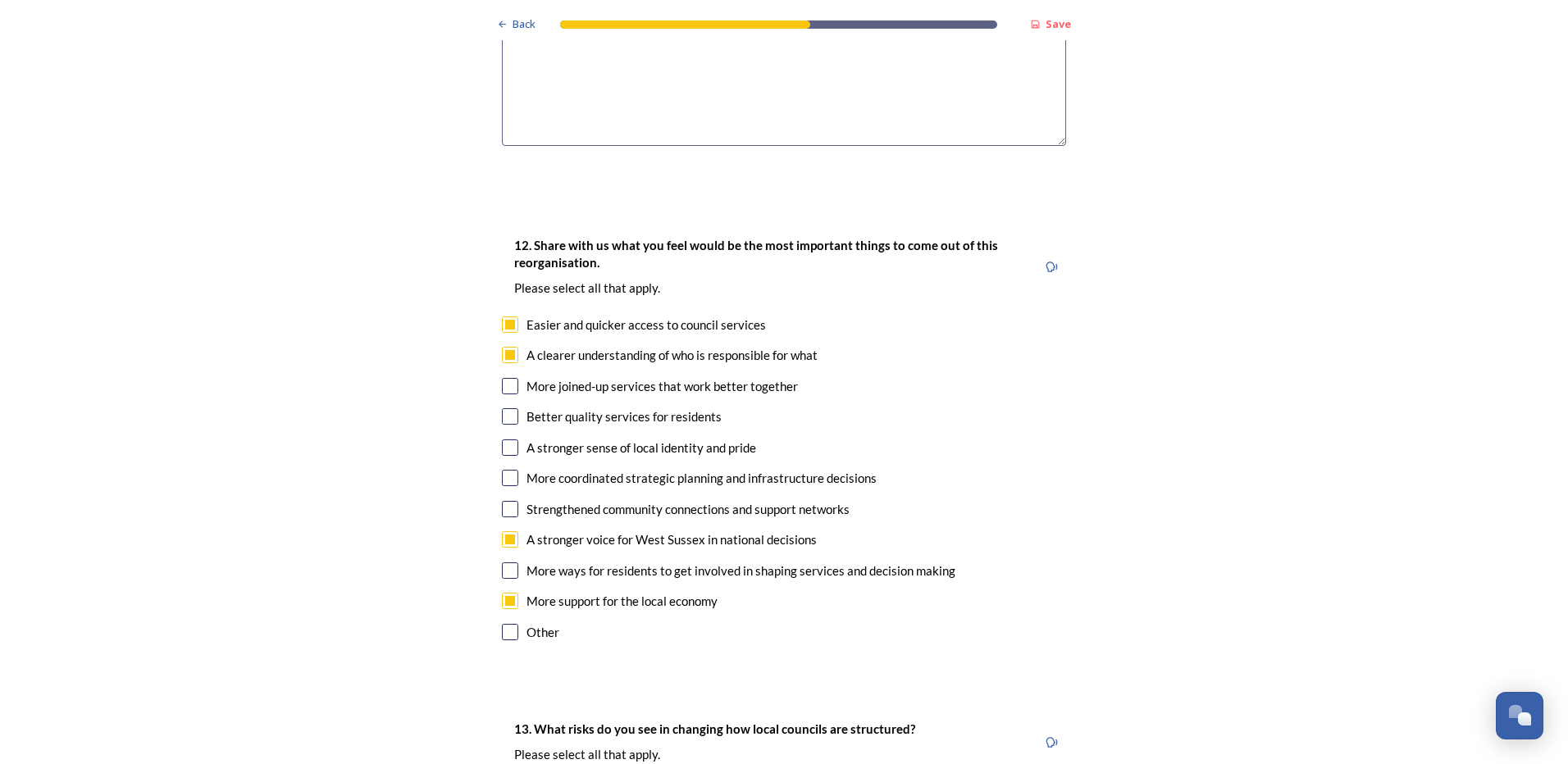
checkbox input "false"
click at [502, 378] on input "checkbox" at bounding box center [511, 387] width 17 height 17
checkbox input "true"
click at [502, 408] on input "checkbox" at bounding box center [511, 416] width 17 height 17
checkbox input "true"
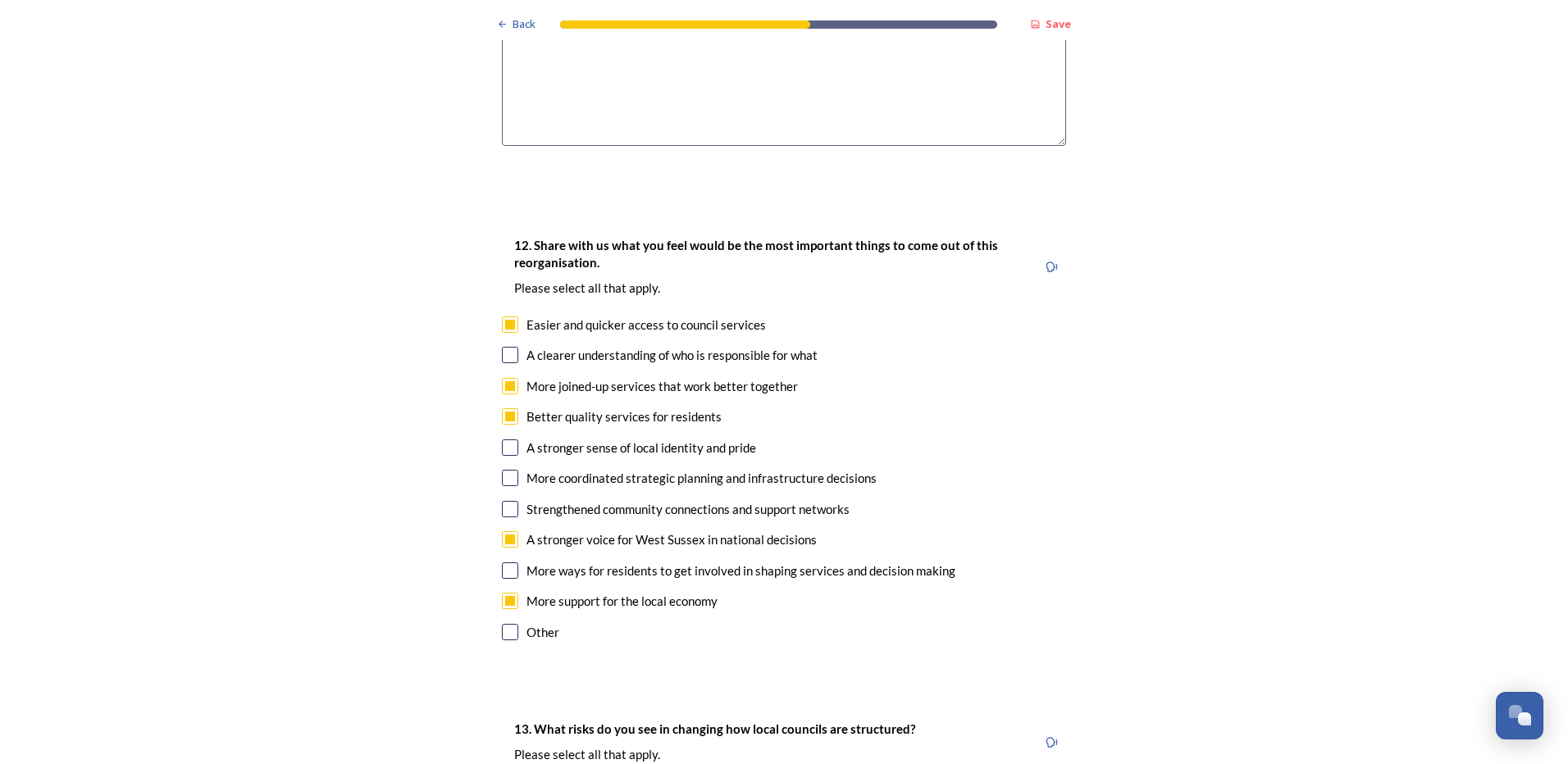
click at [505, 469] on input "checkbox" at bounding box center [511, 478] width 17 height 17
checkbox input "true"
click at [504, 501] on input "checkbox" at bounding box center [511, 509] width 17 height 17
checkbox input "true"
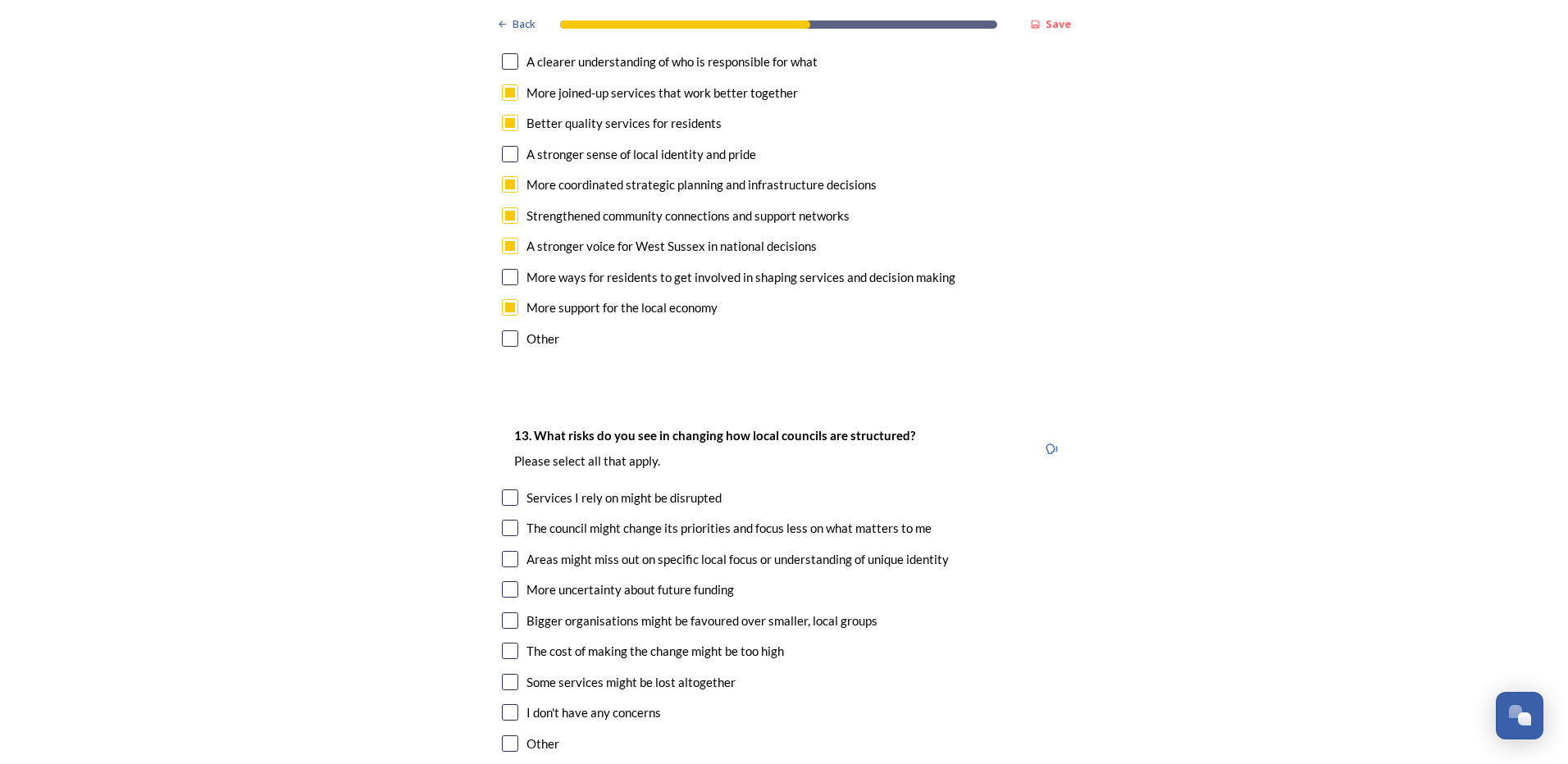
scroll to position [2905, 0]
click at [503, 489] on input "checkbox" at bounding box center [511, 497] width 17 height 17
checkbox input "true"
click at [508, 519] on input "checkbox" at bounding box center [511, 527] width 17 height 17
checkbox input "true"
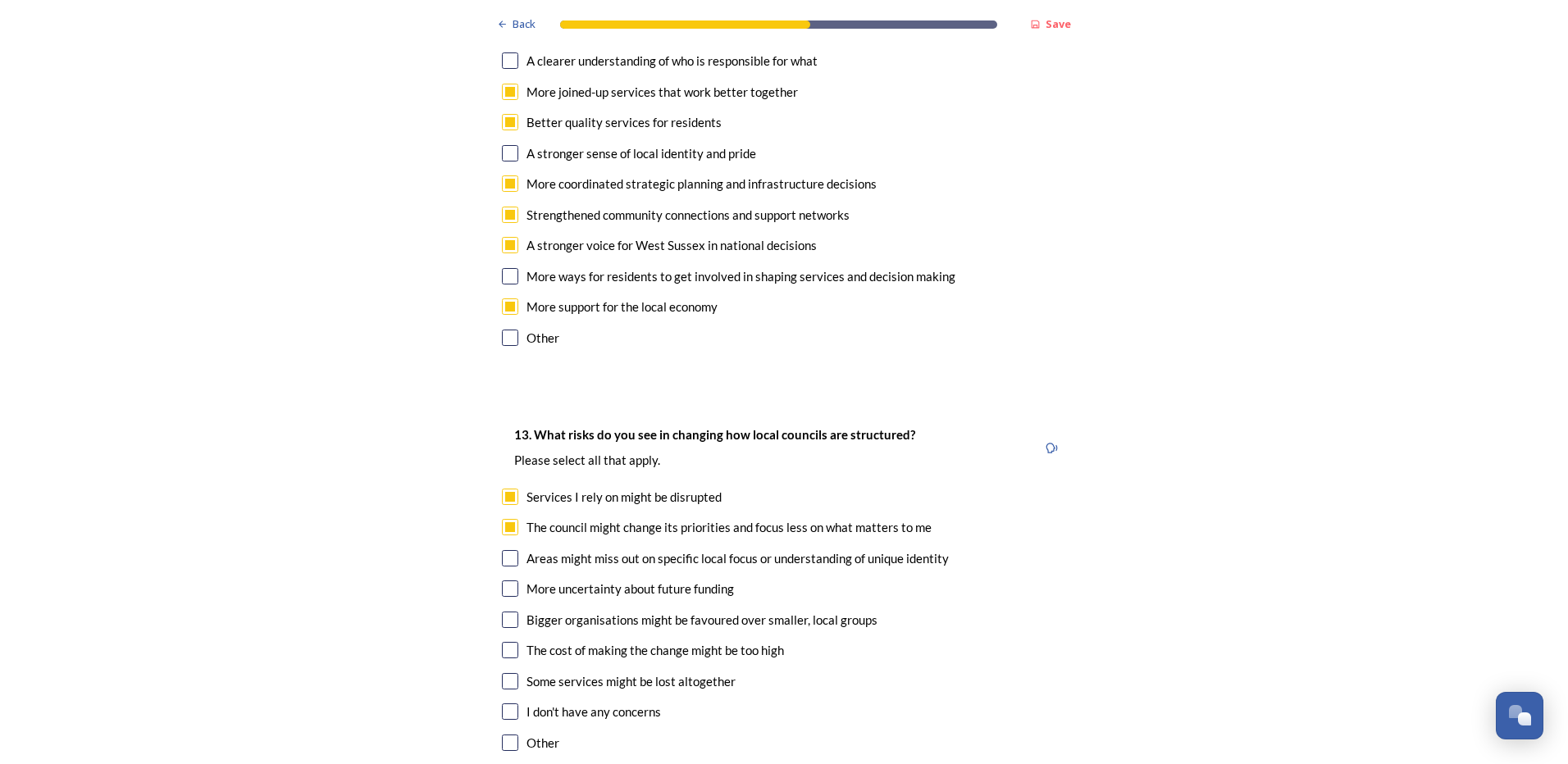
click at [506, 550] on input "checkbox" at bounding box center [511, 559] width 17 height 17
checkbox input "true"
click at [503, 580] on input "checkbox" at bounding box center [511, 588] width 17 height 17
checkbox input "true"
click at [503, 612] on input "checkbox" at bounding box center [511, 620] width 17 height 17
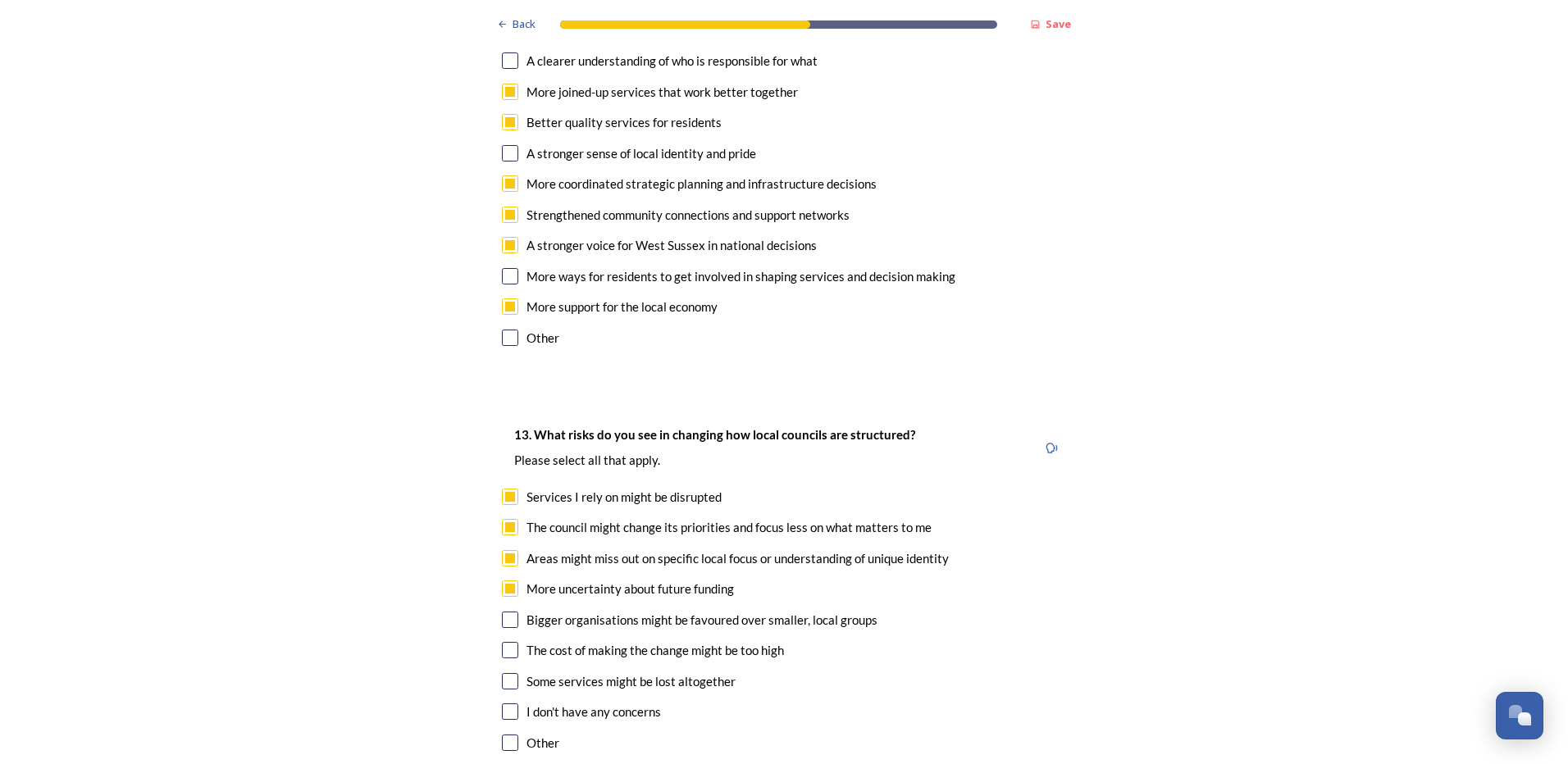
checkbox input "true"
click at [502, 642] on input "checkbox" at bounding box center [511, 651] width 17 height 17
checkbox input "true"
click at [502, 673] on input "checkbox" at bounding box center [511, 681] width 17 height 17
checkbox input "true"
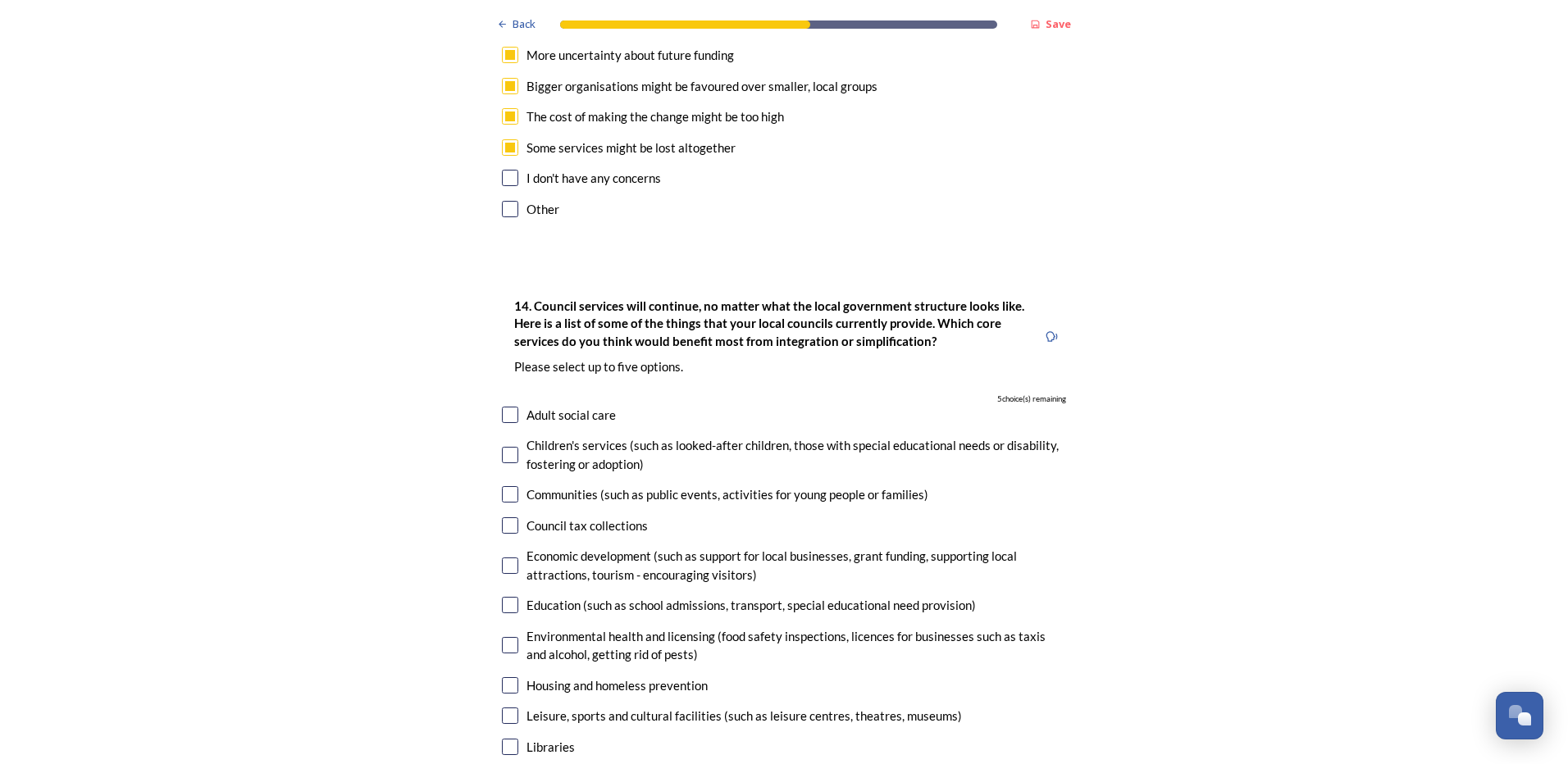
scroll to position [3440, 0]
click at [504, 595] on div "Education (such as school admissions, transport, special educational need provi…" at bounding box center [784, 604] width 565 height 19
click at [506, 596] on input "checkbox" at bounding box center [511, 604] width 17 height 17
checkbox input "false"
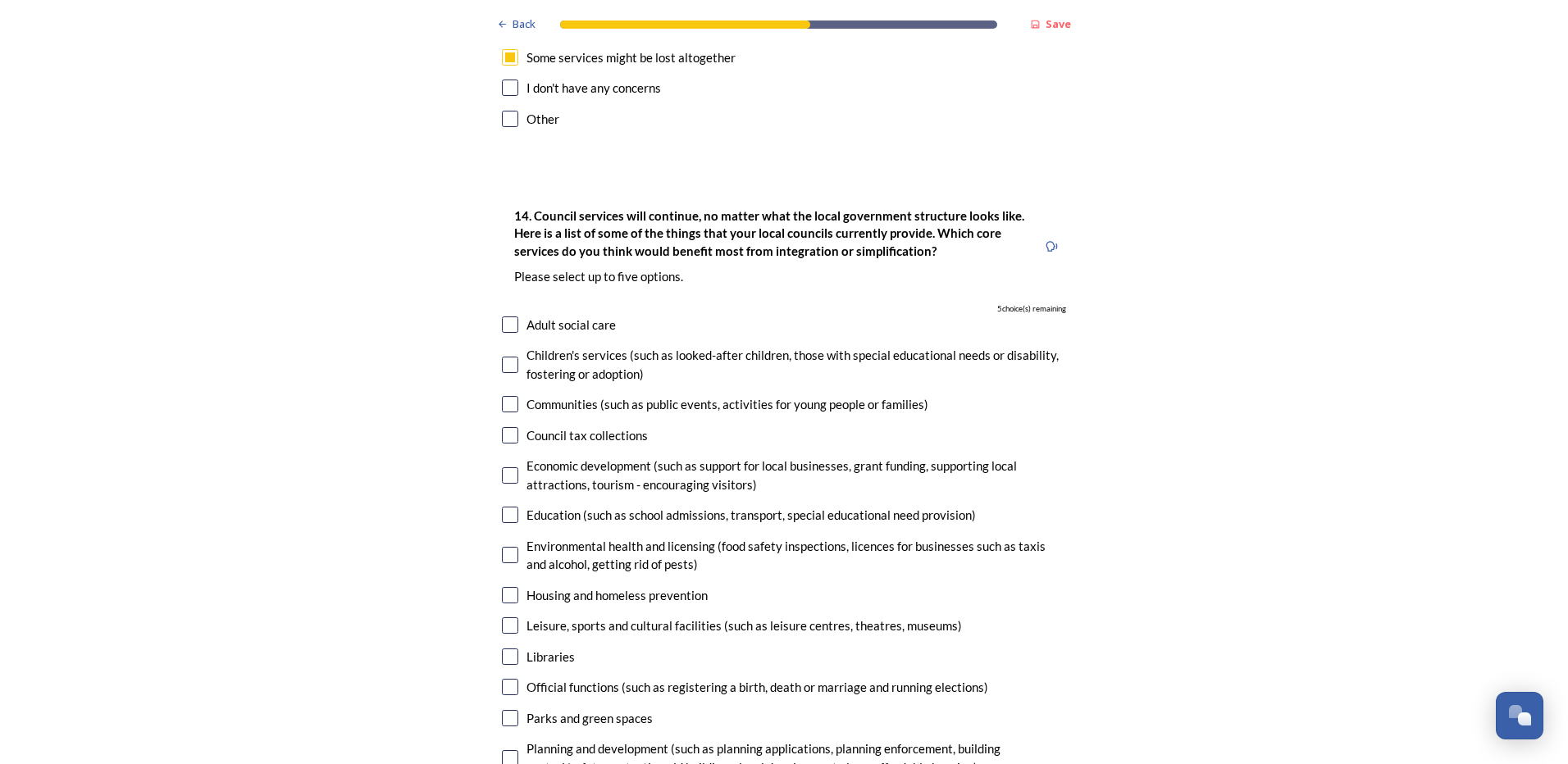
scroll to position [3531, 0]
click at [503, 586] on input "checkbox" at bounding box center [511, 594] width 17 height 17
checkbox input "true"
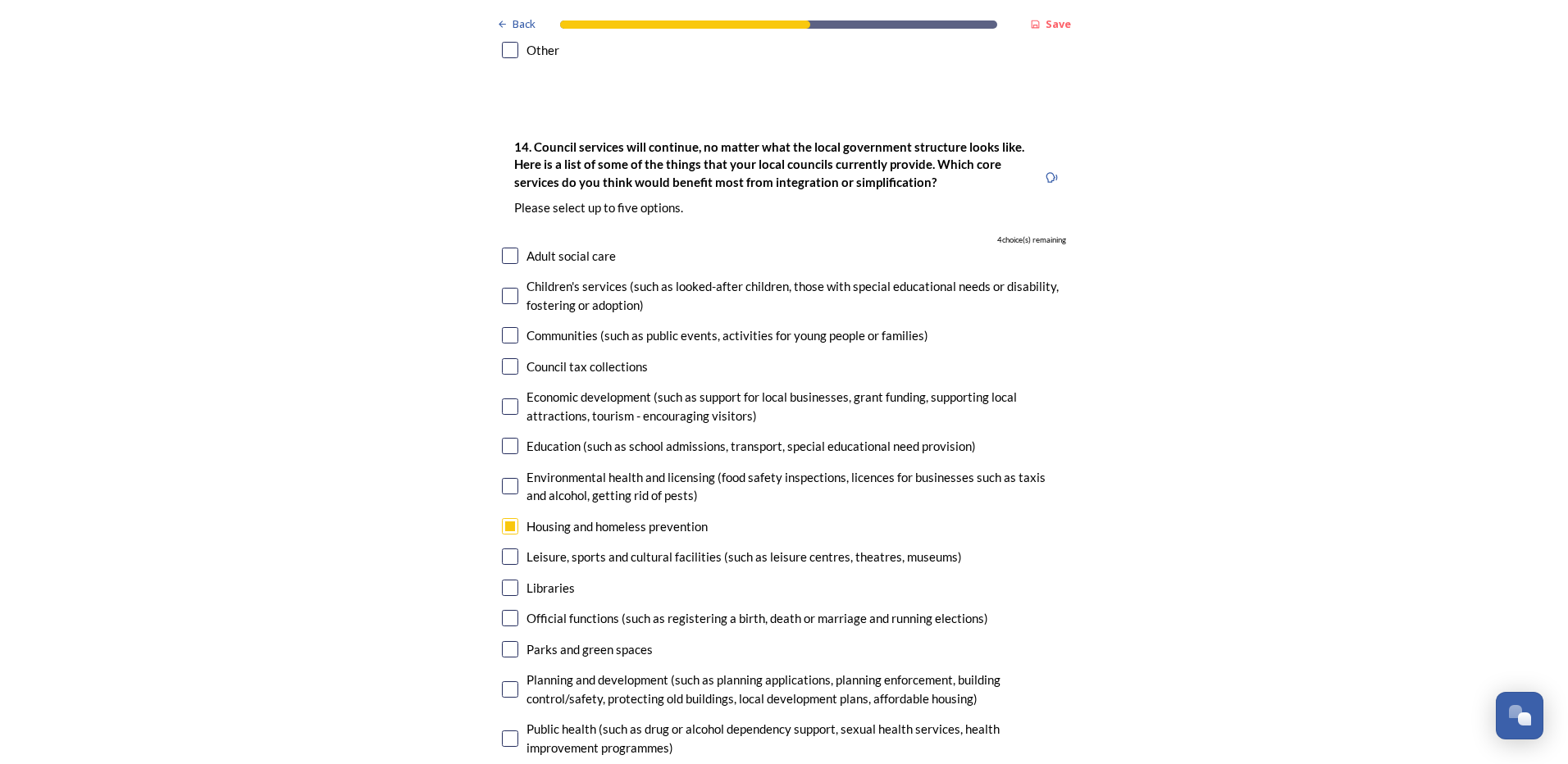
scroll to position [3599, 0]
click at [509, 680] on input "checkbox" at bounding box center [511, 689] width 17 height 17
checkbox input "true"
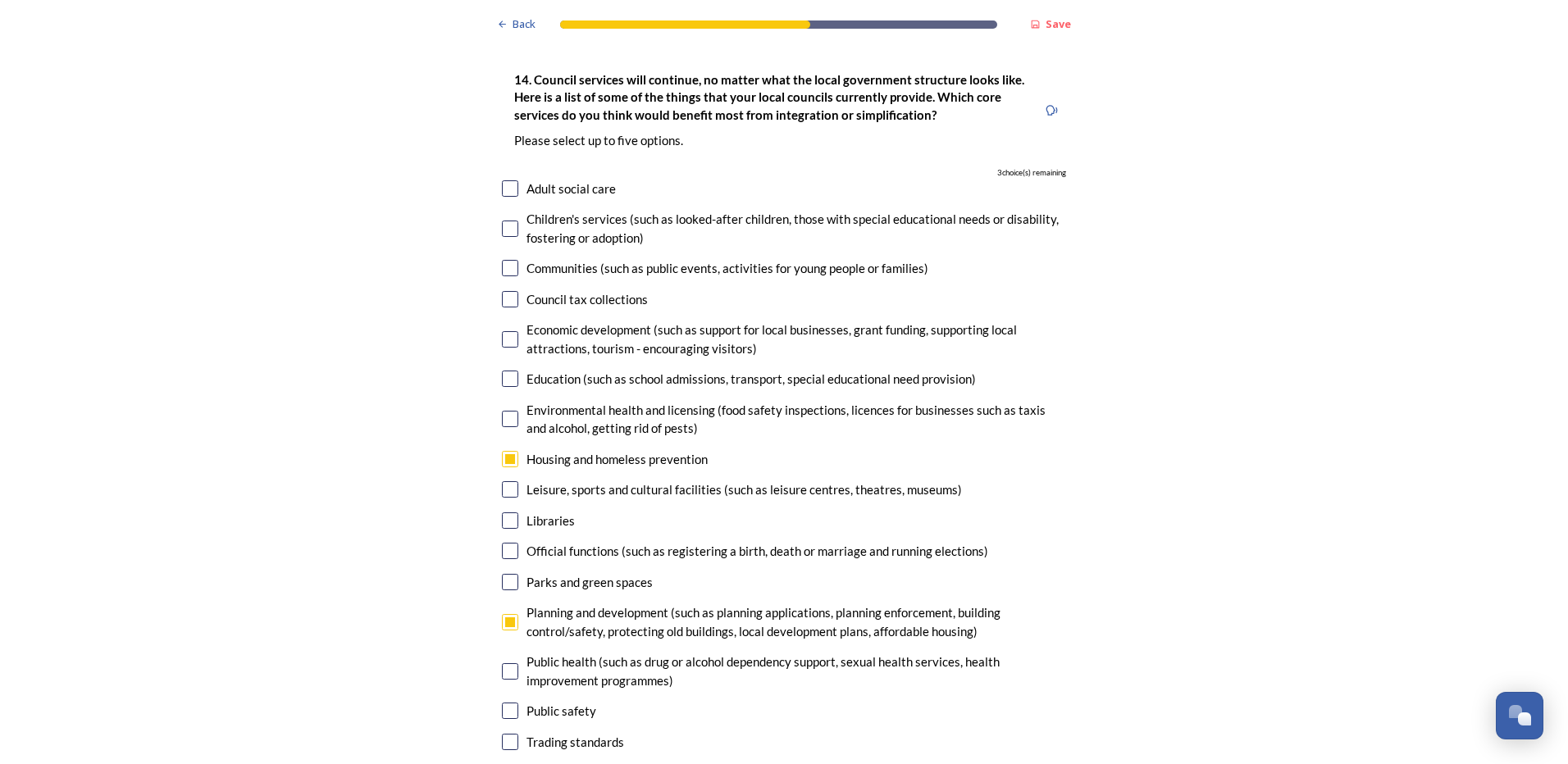
scroll to position [3667, 0]
click at [507, 702] on input "checkbox" at bounding box center [511, 710] width 17 height 17
checkbox input "true"
click at [502, 763] on input "checkbox" at bounding box center [511, 771] width 17 height 17
checkbox input "true"
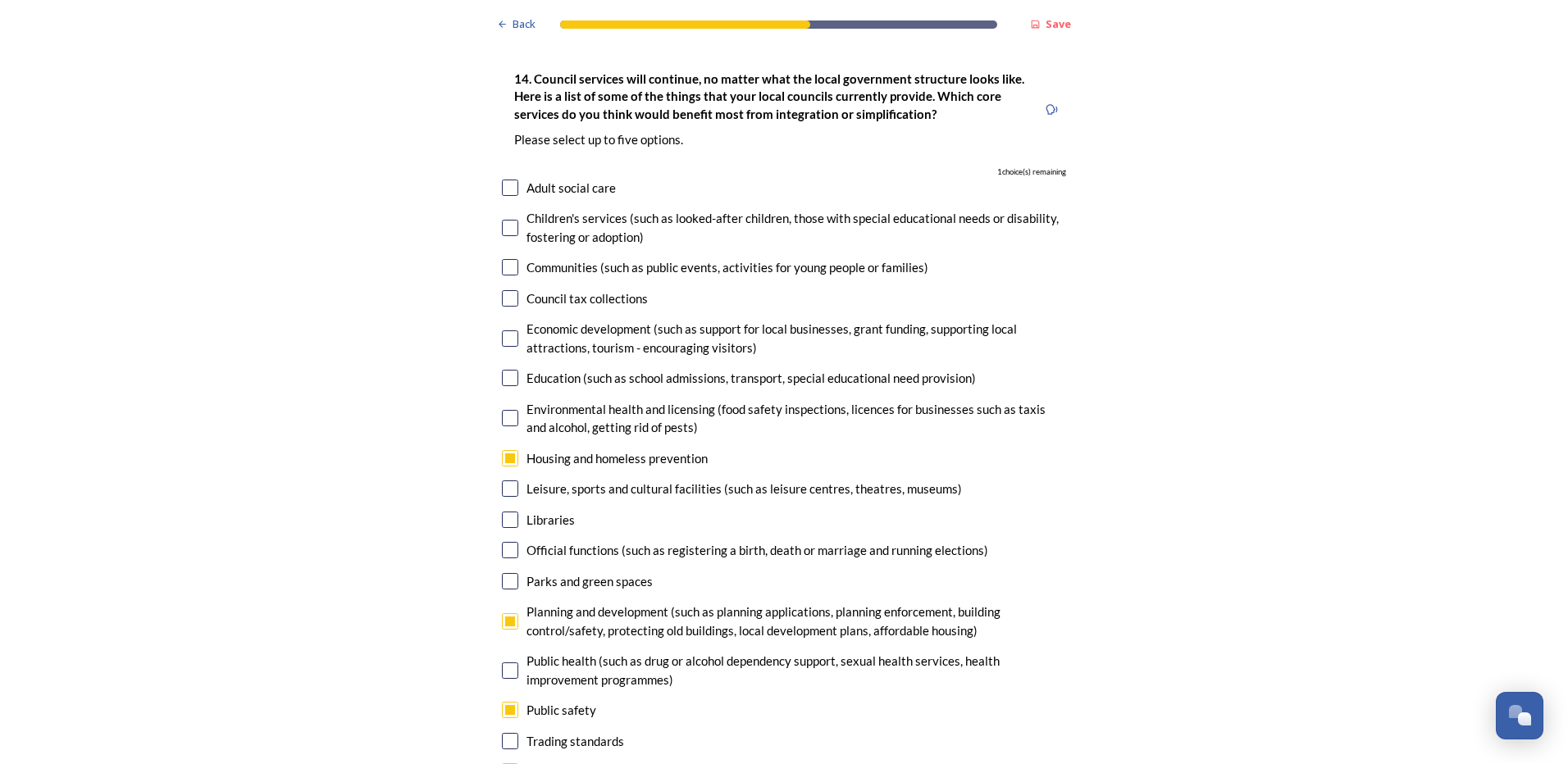
click at [505, 330] on input "checkbox" at bounding box center [511, 338] width 17 height 17
checkbox input "true"
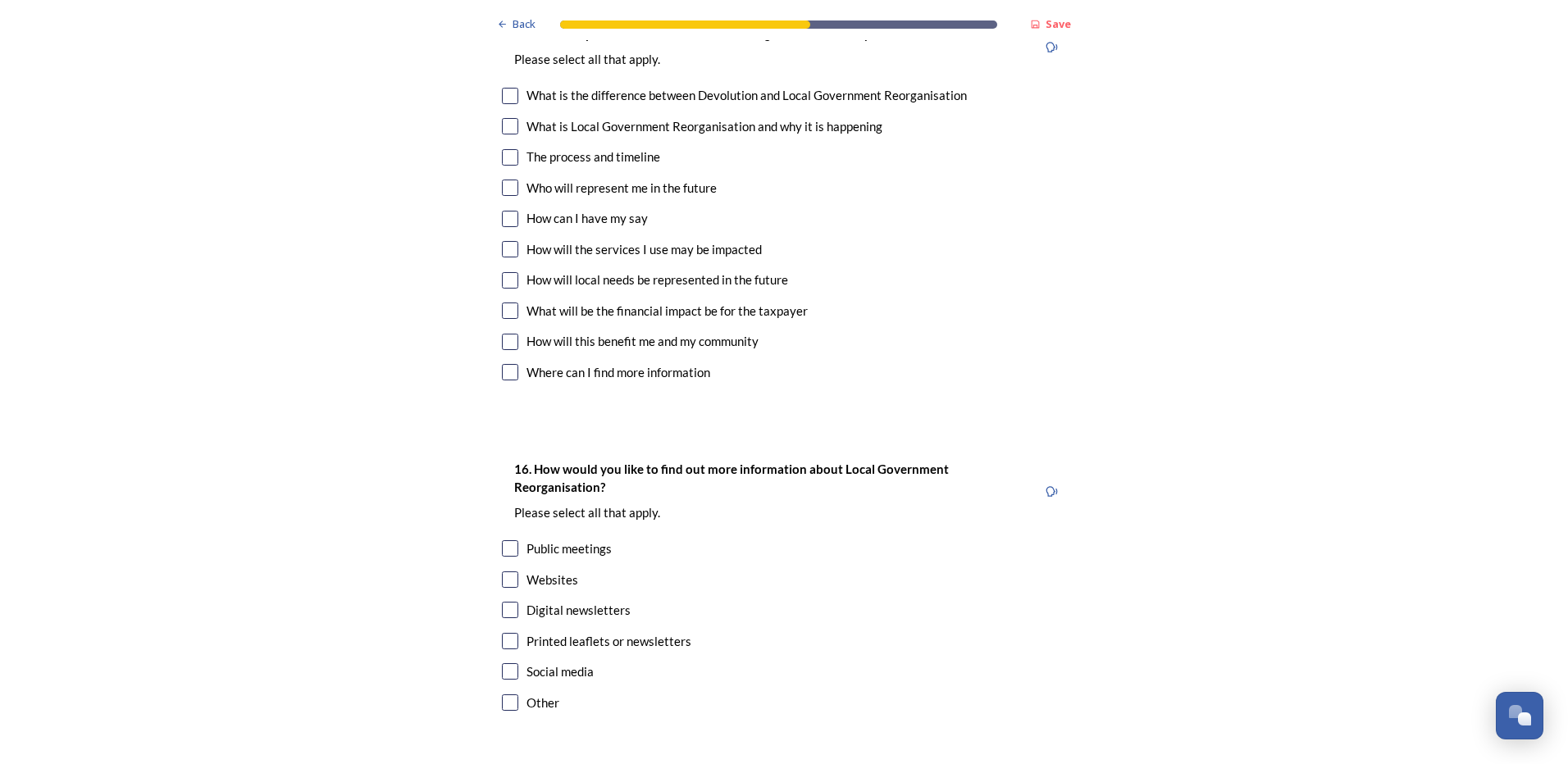
scroll to position [4659, 0]
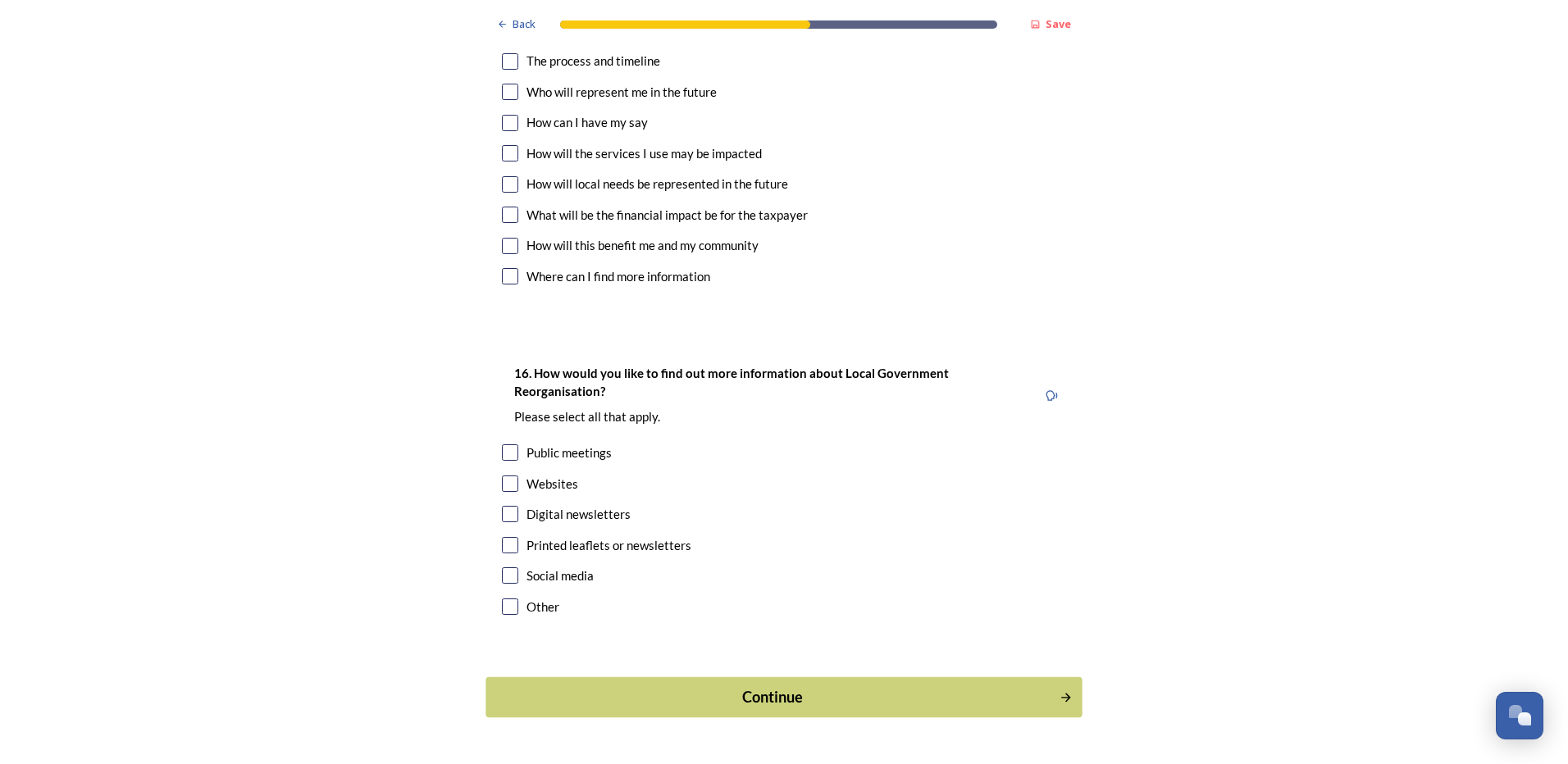
click at [704, 686] on div "Continue" at bounding box center [773, 697] width 555 height 22
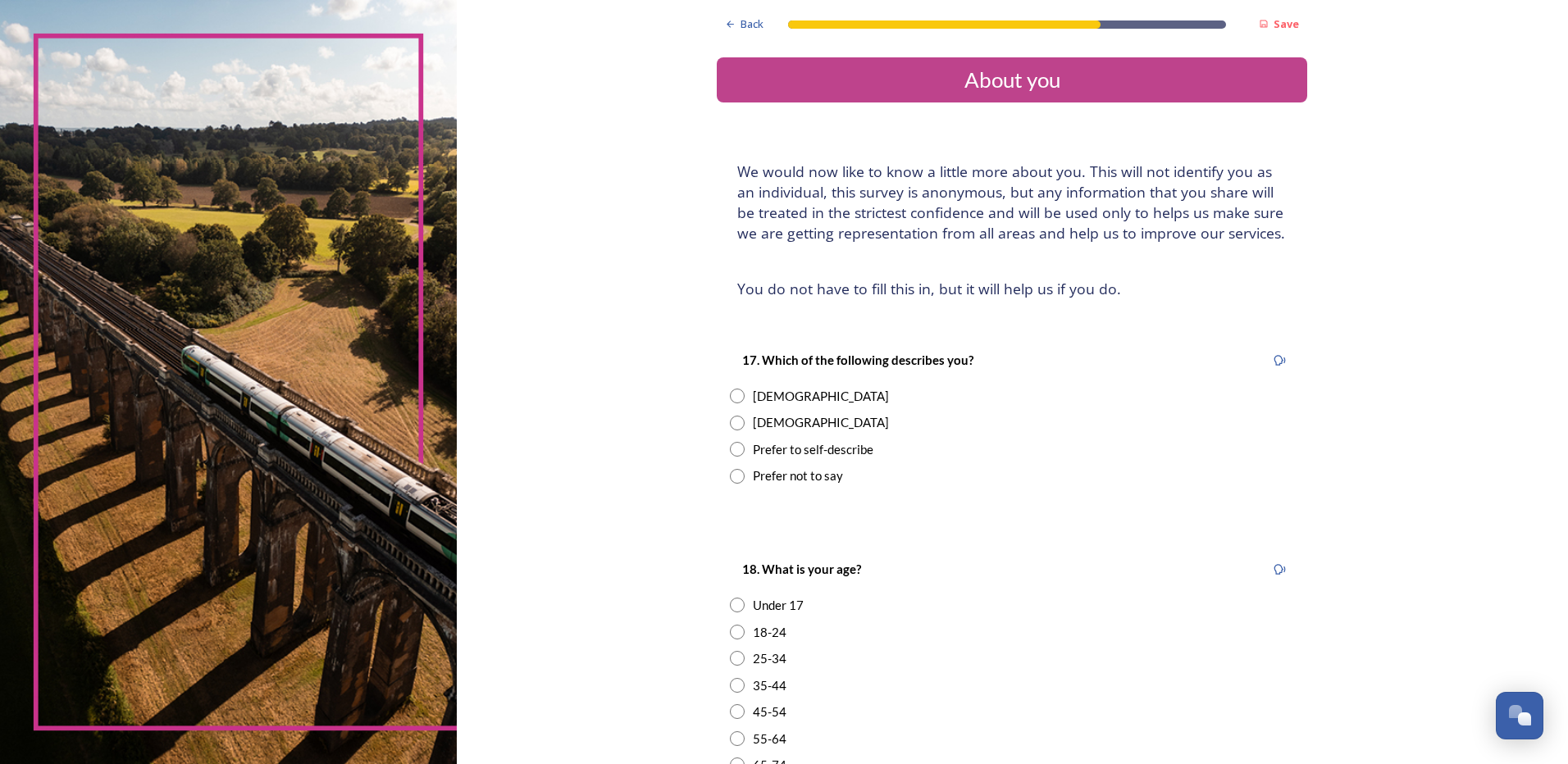
click at [735, 395] on input "radio" at bounding box center [737, 396] width 15 height 15
radio input "true"
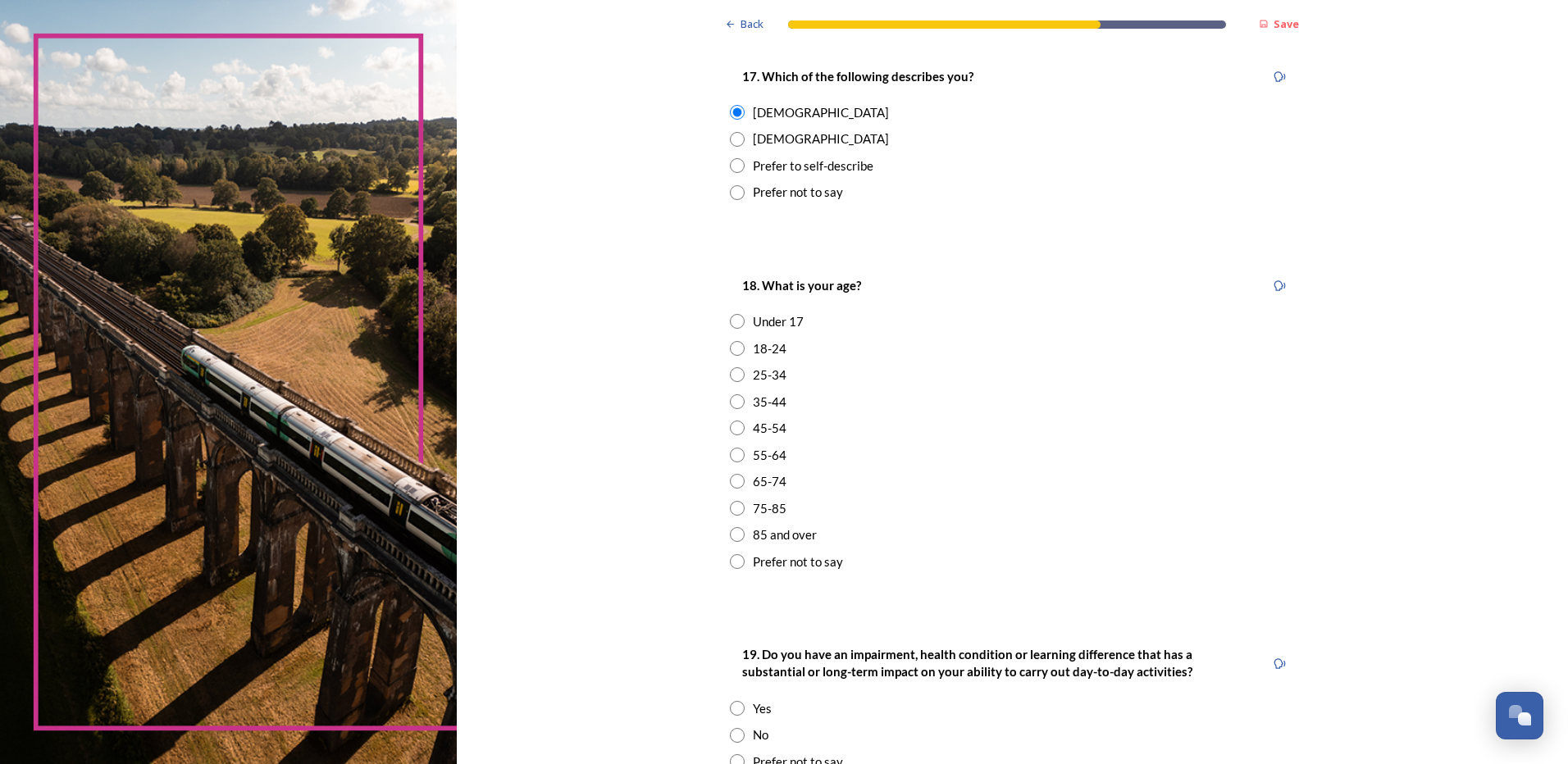
scroll to position [284, 0]
click at [733, 432] on input "radio" at bounding box center [737, 428] width 15 height 15
radio input "true"
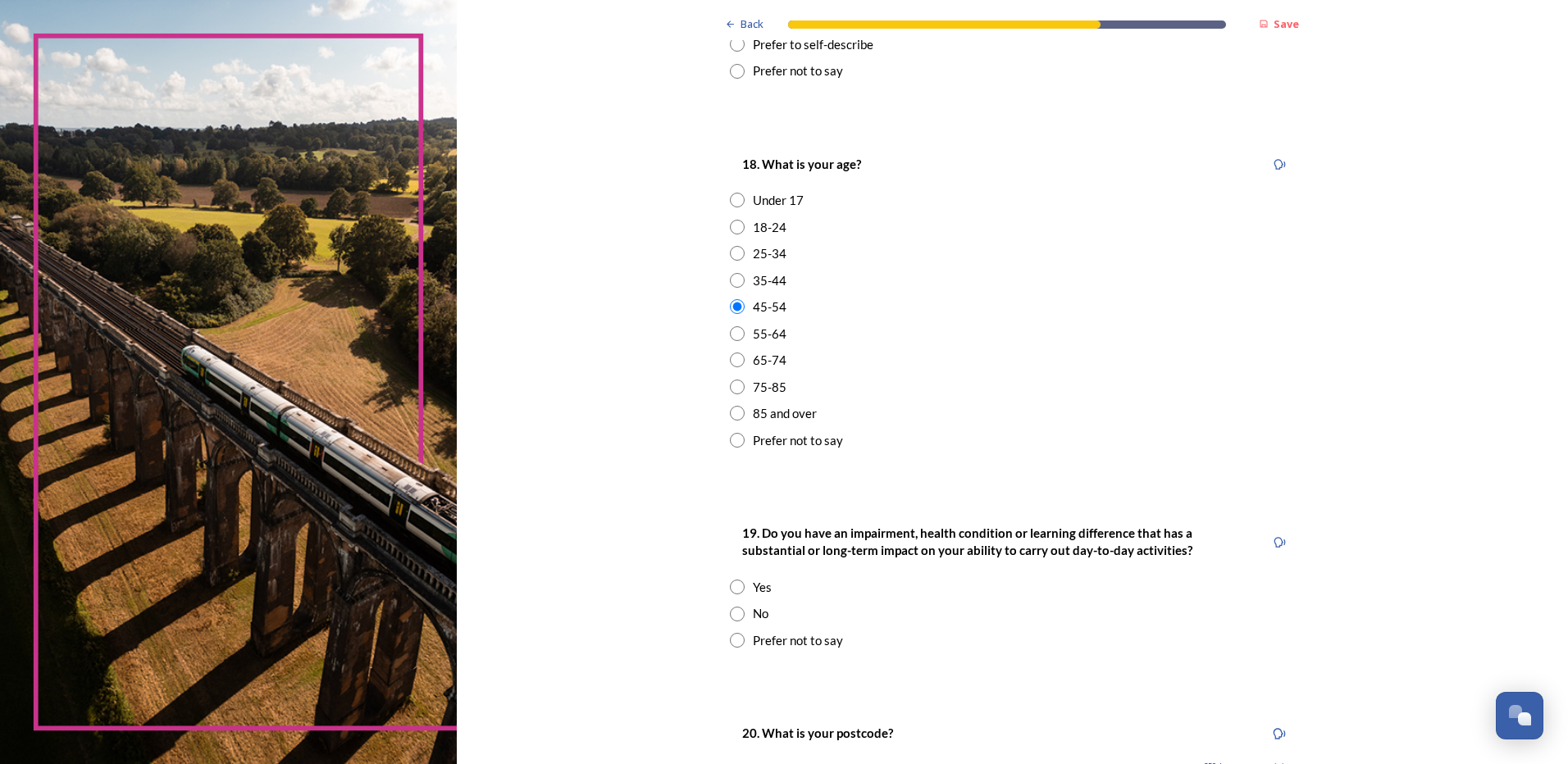
scroll to position [446, 0]
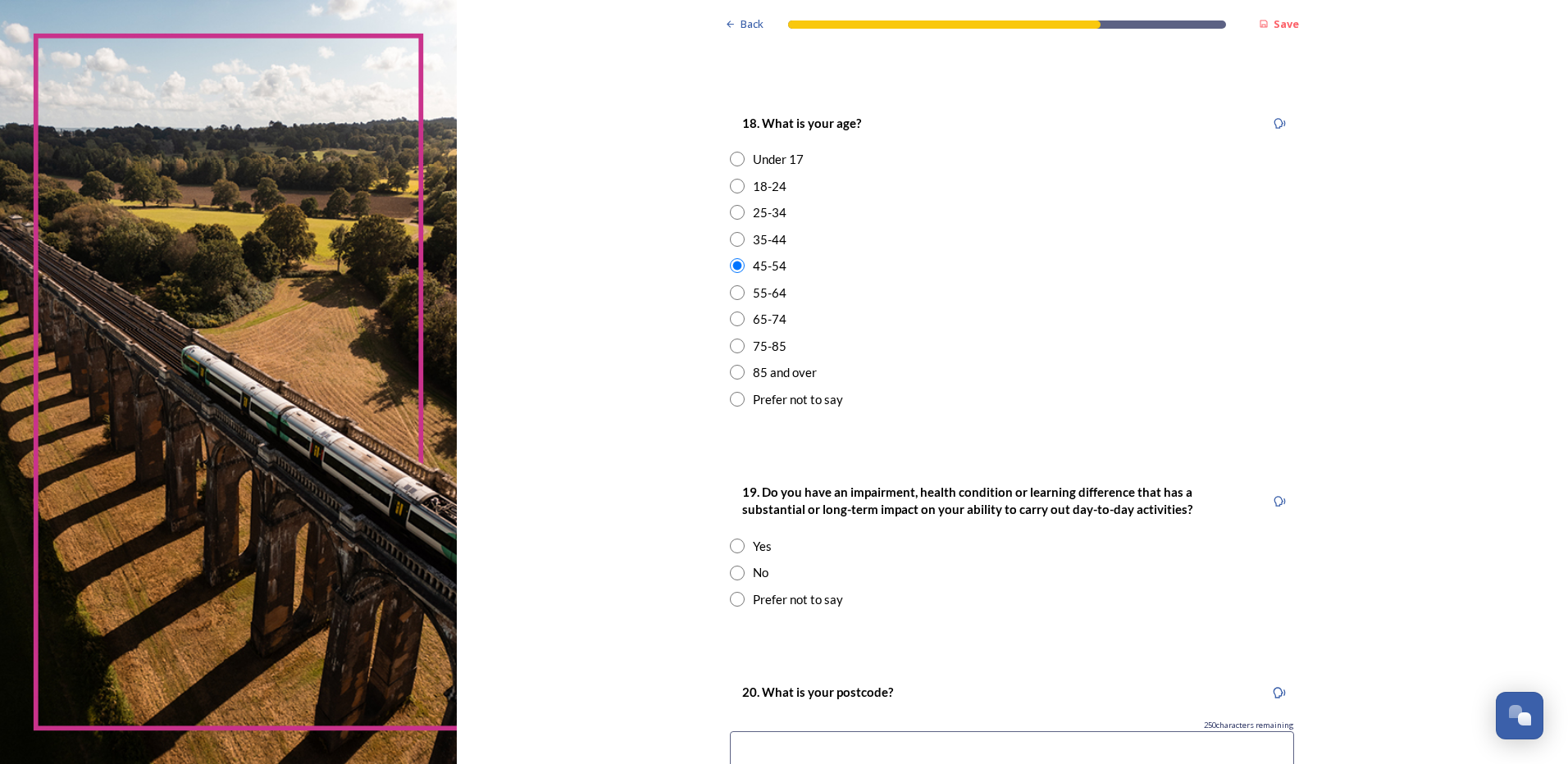
click at [732, 573] on input "radio" at bounding box center [737, 573] width 15 height 15
radio input "true"
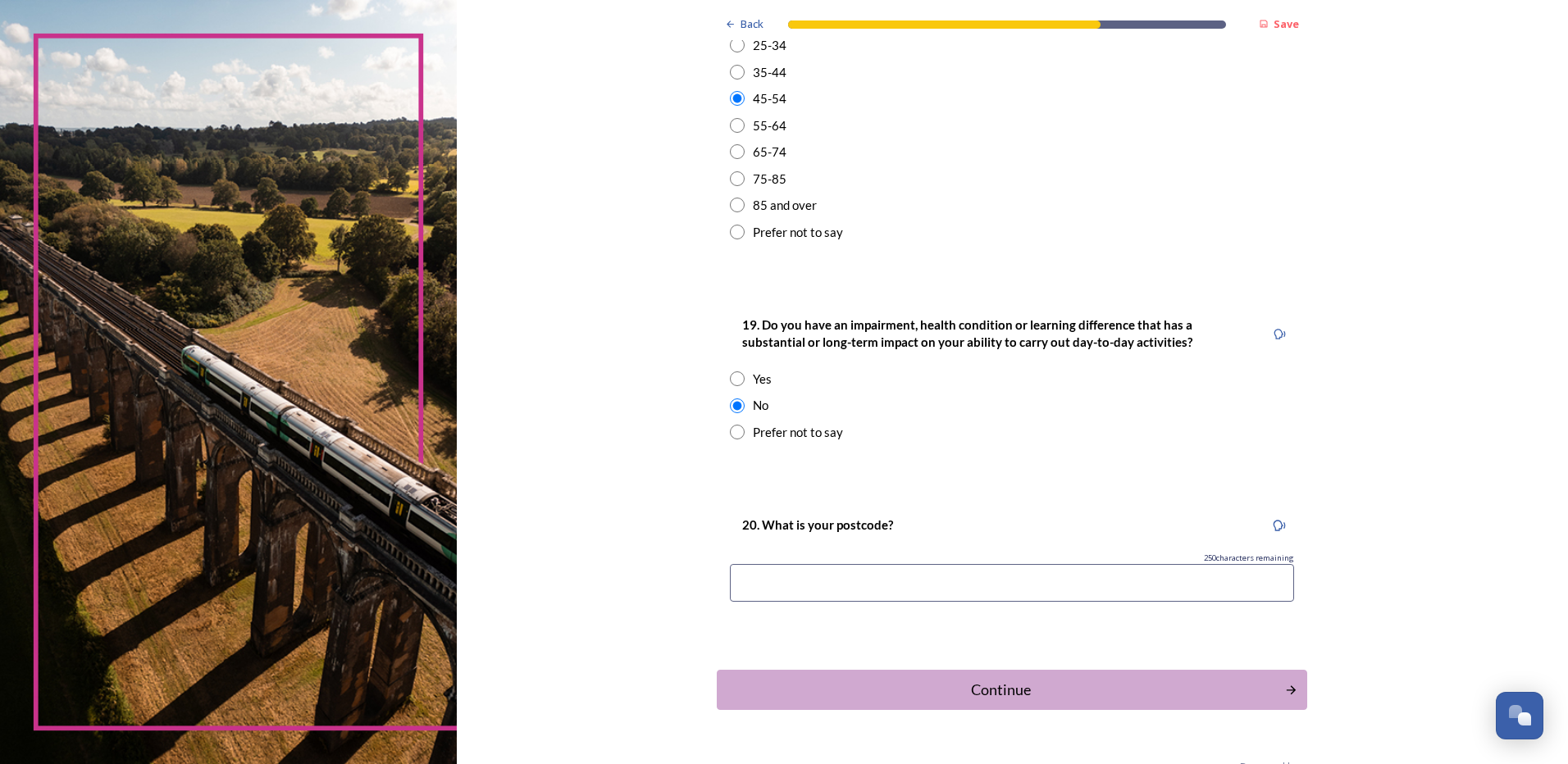
scroll to position [614, 0]
click at [742, 579] on input at bounding box center [1012, 582] width 565 height 38
type input "RH14 9SY"
click at [787, 705] on button "Continue" at bounding box center [1012, 689] width 596 height 40
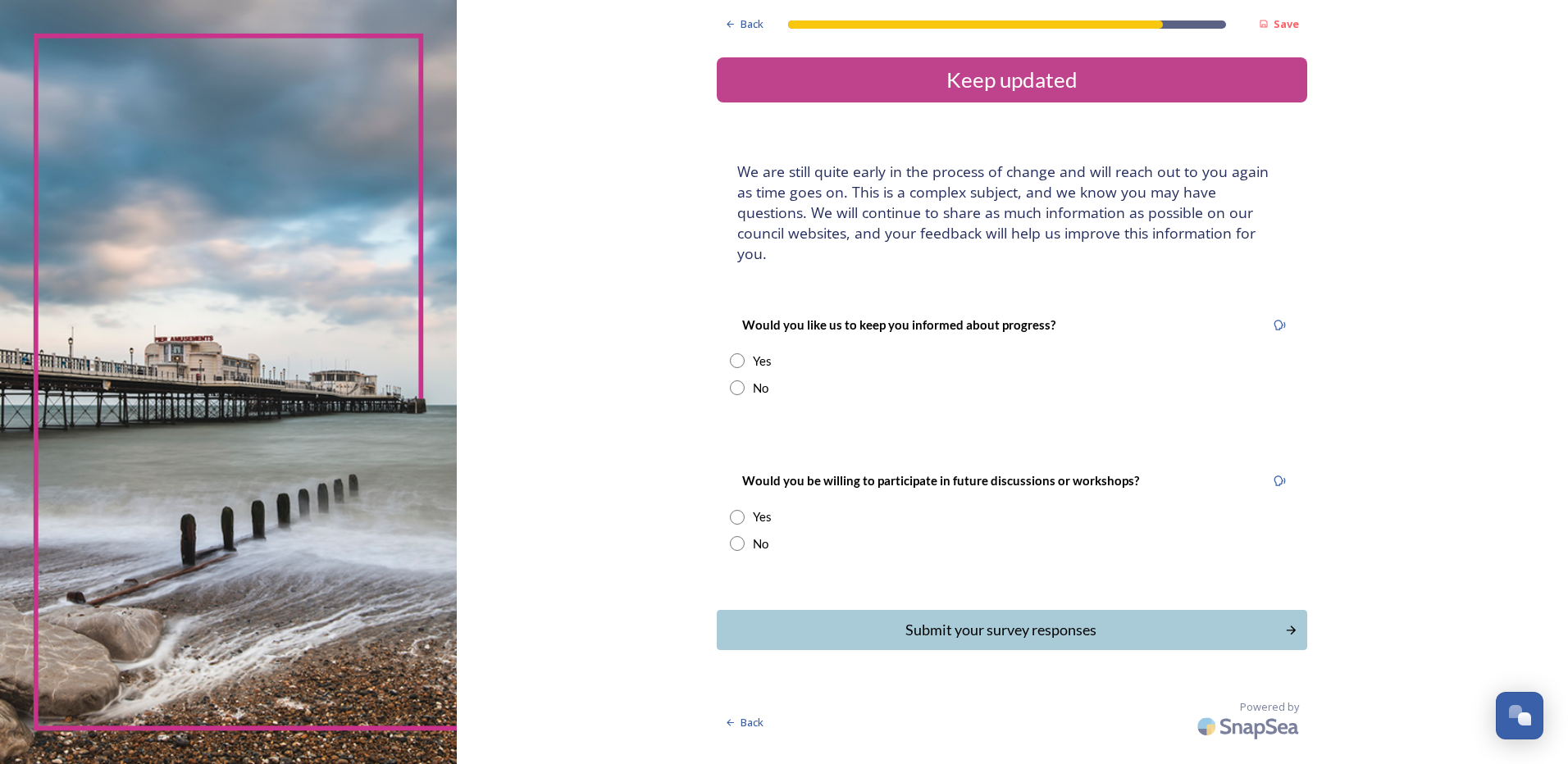
click at [747, 378] on div "No" at bounding box center [1012, 388] width 565 height 19
radio input "true"
click at [741, 536] on input "radio" at bounding box center [737, 544] width 15 height 15
radio input "true"
click at [777, 619] on div "Submit your survey responses" at bounding box center [1001, 630] width 555 height 22
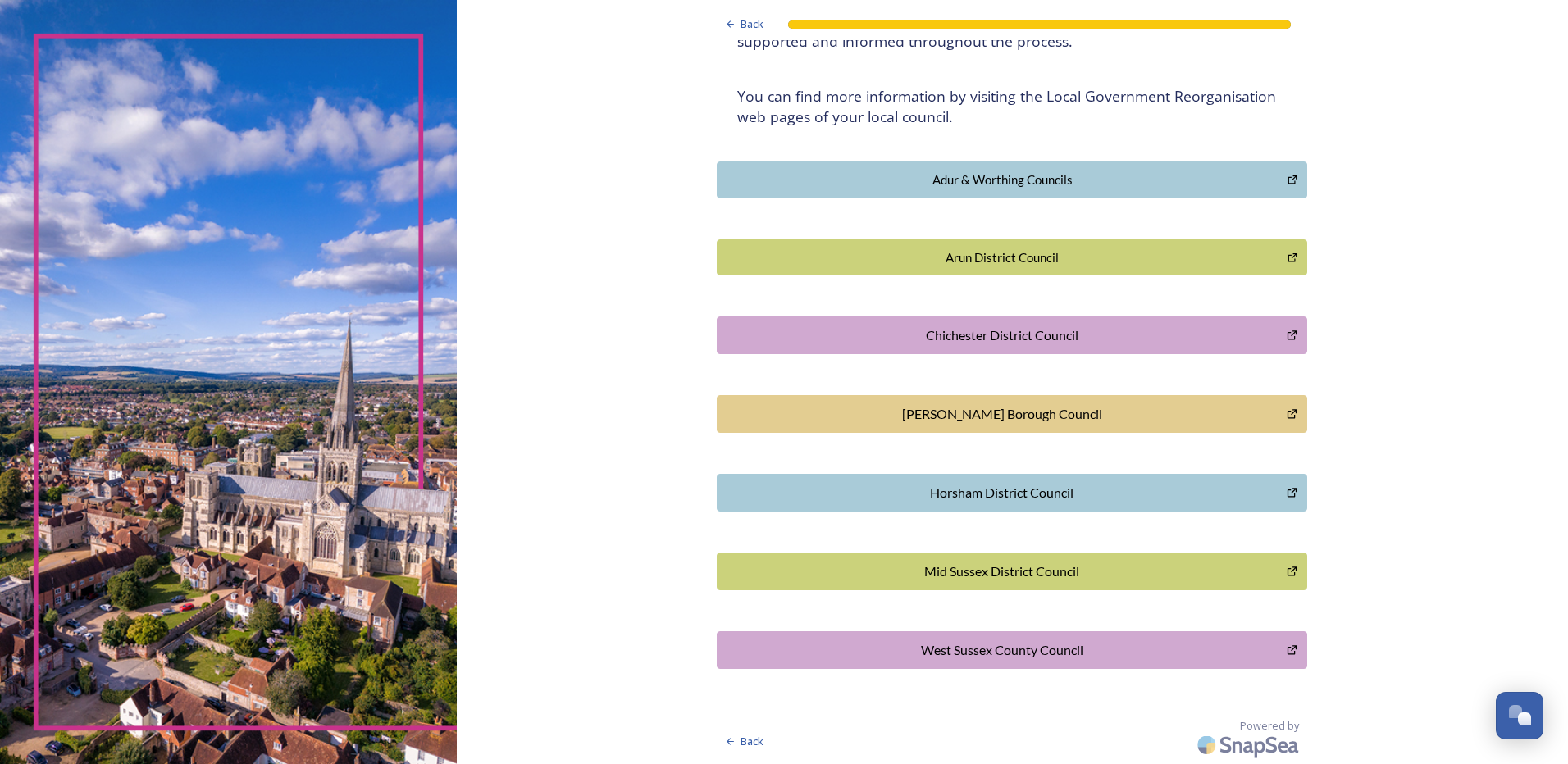
scroll to position [292, 0]
